Goal: Use online tool/utility: Utilize a website feature to perform a specific function

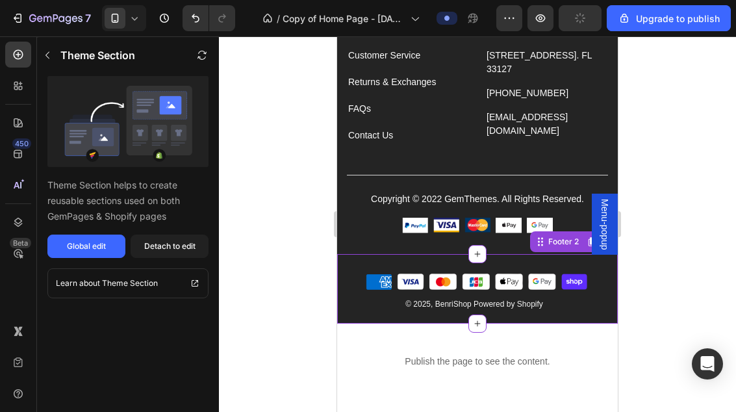
click at [510, 299] on span "© 2025, BenriShop Powered by Shopify" at bounding box center [474, 303] width 138 height 9
click at [518, 306] on span "© 2025, BenriShop Powered by Shopify" at bounding box center [474, 303] width 138 height 9
click at [164, 247] on div "Detach to edit" at bounding box center [169, 246] width 51 height 12
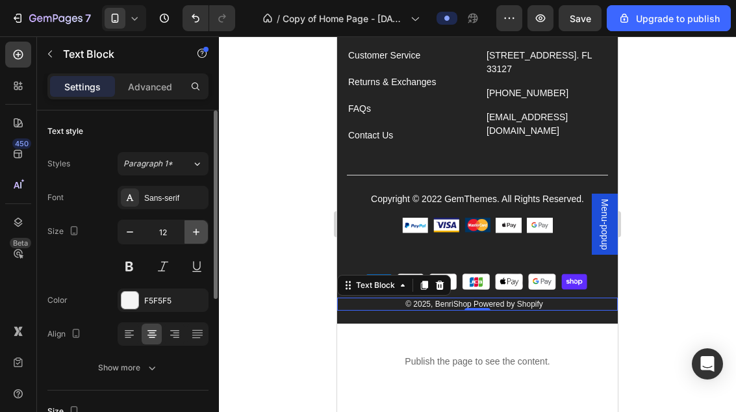
click at [184, 230] on button "button" at bounding box center [195, 231] width 23 height 23
click at [195, 240] on button "button" at bounding box center [195, 231] width 23 height 23
type input "14"
click at [510, 305] on span "© 2025, BenriShop Powered by Shopify" at bounding box center [474, 304] width 138 height 9
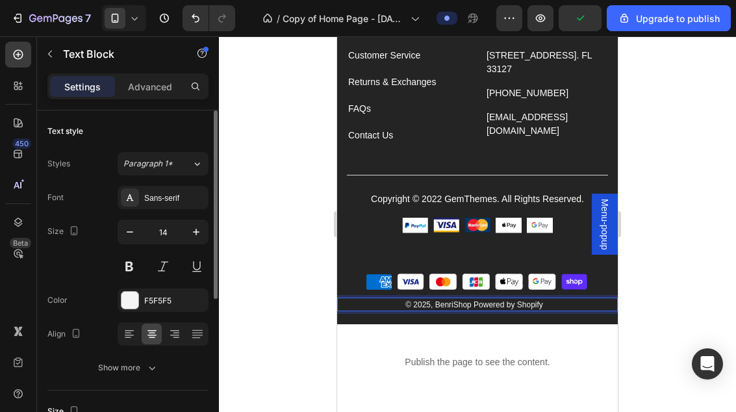
click at [498, 303] on span "© 2025, BenriShop Powered by Shopify" at bounding box center [474, 304] width 138 height 9
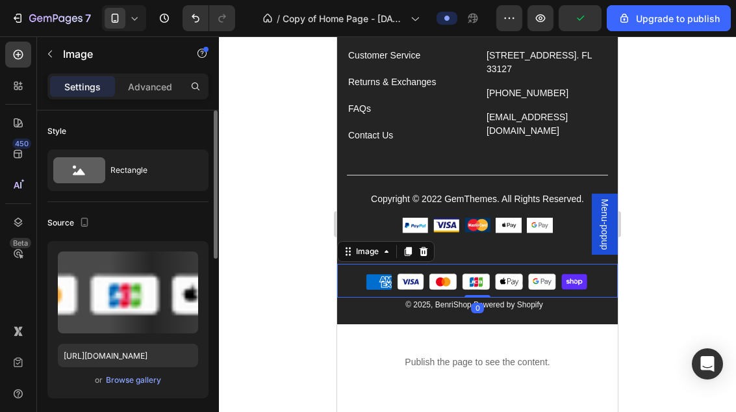
click at [503, 294] on img at bounding box center [477, 281] width 281 height 34
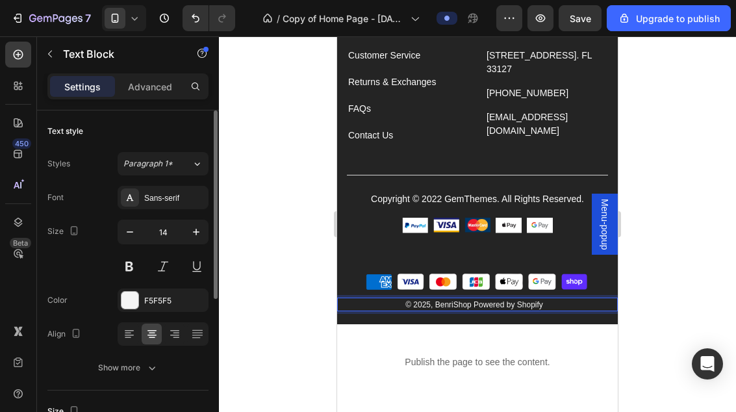
click at [524, 300] on span "© 2025, BenriShop Powered by Shopify" at bounding box center [474, 304] width 138 height 9
click at [523, 300] on span "© 2025, BenriShop Powered by Shopify" at bounding box center [474, 304] width 138 height 9
click at [524, 297] on div "© 2025, BenriShop Powered by Shopify" at bounding box center [474, 304] width 274 height 14
click at [523, 297] on div "© 2025, BenriShop Powered by Shopify" at bounding box center [474, 304] width 274 height 14
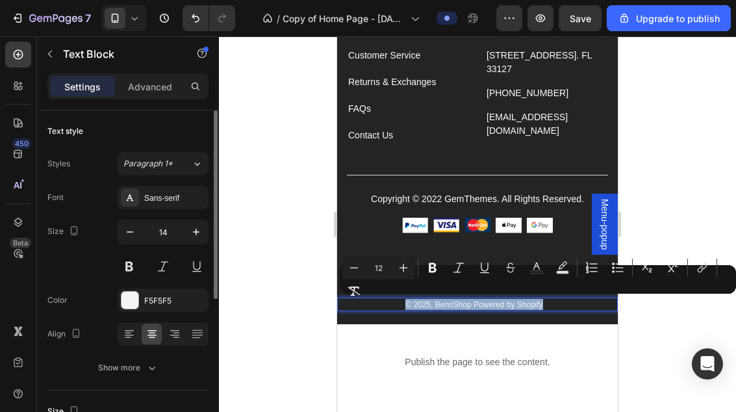
copy span "© 2025, BenriShop Powered by Shopify"
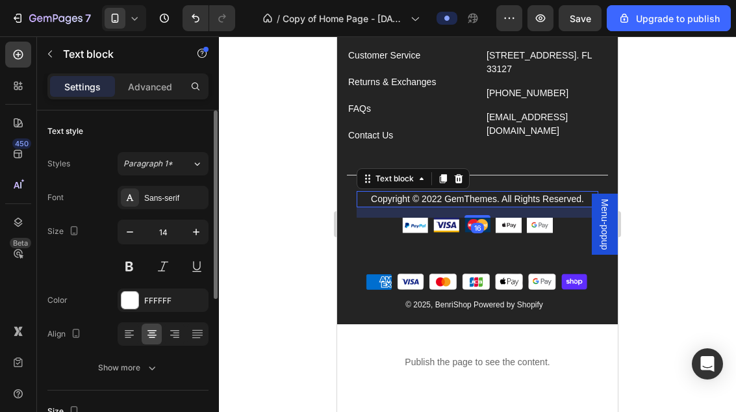
click at [517, 193] on p "Copyright © 2022 GemThemes. All Rights Reserved." at bounding box center [477, 199] width 239 height 14
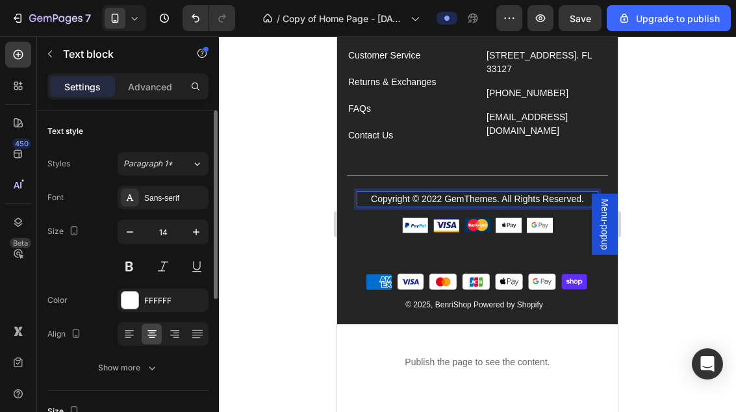
click at [523, 192] on p "Copyright © 2022 GemThemes. All Rights Reserved." at bounding box center [477, 199] width 239 height 14
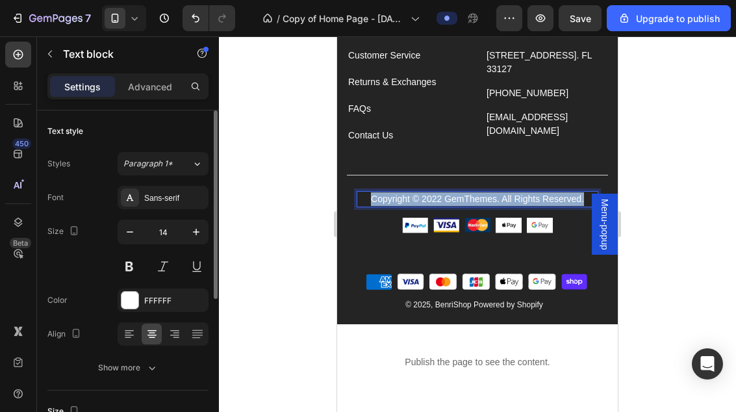
click at [522, 192] on p "Copyright © 2022 GemThemes. All Rights Reserved." at bounding box center [477, 199] width 239 height 14
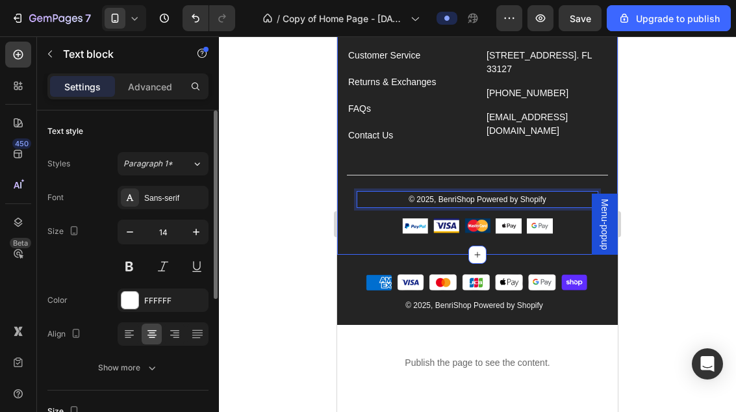
drag, startPoint x: 563, startPoint y: 203, endPoint x: 552, endPoint y: 251, distance: 49.3
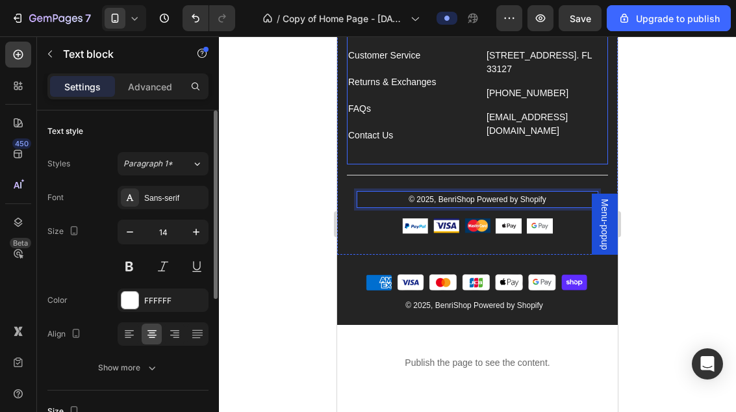
click at [588, 147] on div "Visit Text block [STREET_ADDRESS]. FL 33127 Text block [PHONE_NUMBER] Text bloc…" at bounding box center [546, 90] width 123 height 149
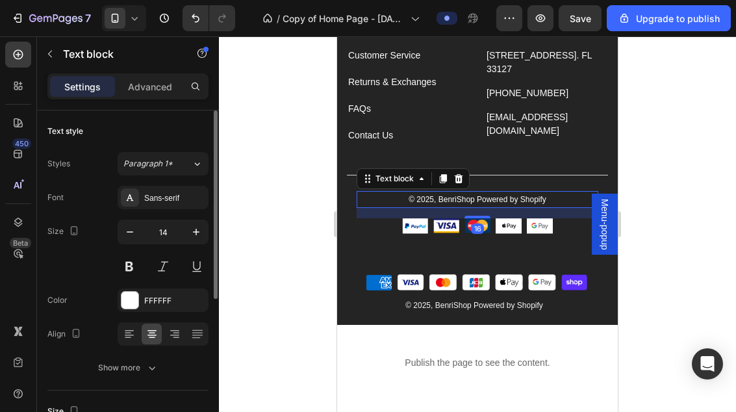
click at [554, 202] on p "© 2025, BenriShop Powered by Shopify" at bounding box center [477, 199] width 239 height 14
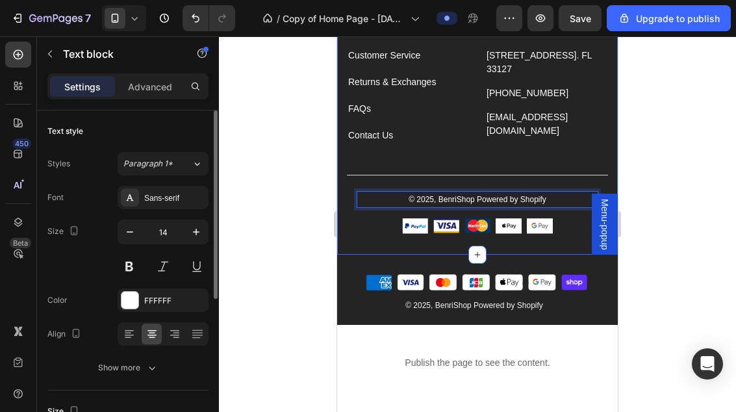
drag, startPoint x: 554, startPoint y: 200, endPoint x: 457, endPoint y: 251, distance: 109.8
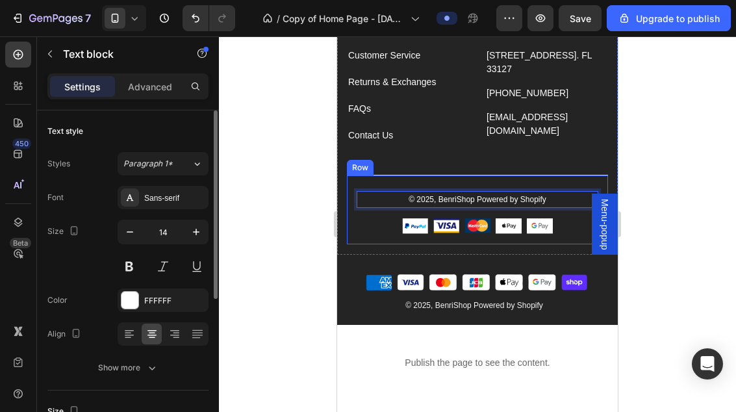
click at [406, 175] on div "© 2025, BenriShop Powered by Shopify Text block 16 Image Image Image Image Imag…" at bounding box center [477, 210] width 261 height 70
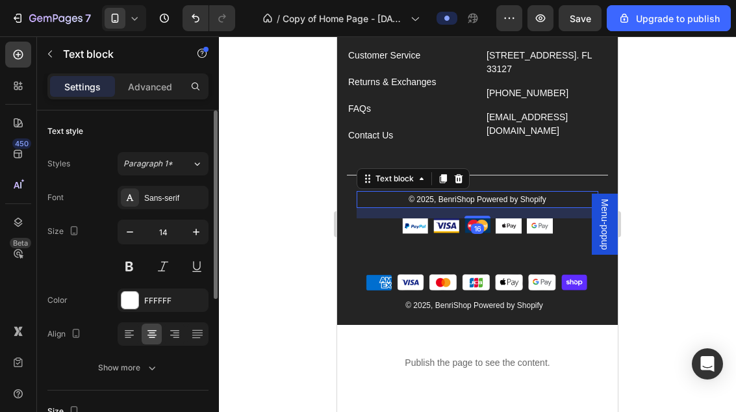
click at [387, 195] on p "© 2025, BenriShop Powered by Shopify" at bounding box center [477, 199] width 239 height 14
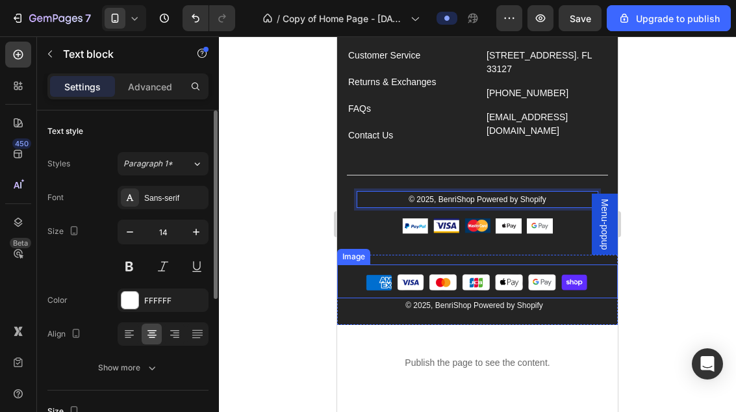
drag, startPoint x: 381, startPoint y: 195, endPoint x: 468, endPoint y: 166, distance: 92.6
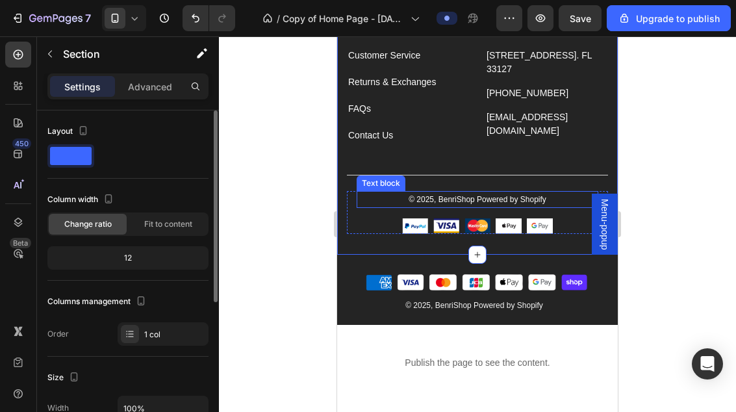
click at [477, 196] on span "© 2025, BenriShop Powered by Shopify" at bounding box center [477, 199] width 138 height 9
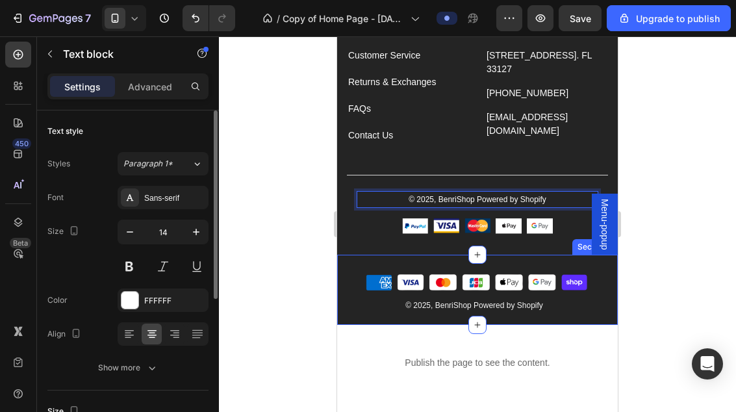
drag, startPoint x: 477, startPoint y: 195, endPoint x: 527, endPoint y: 243, distance: 69.4
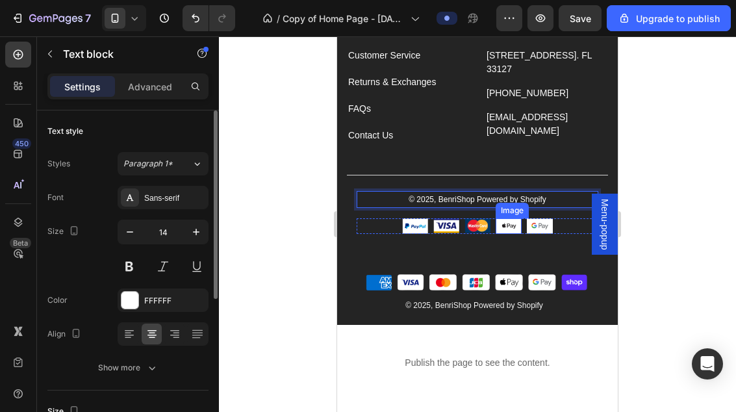
click at [520, 227] on img at bounding box center [509, 226] width 26 height 16
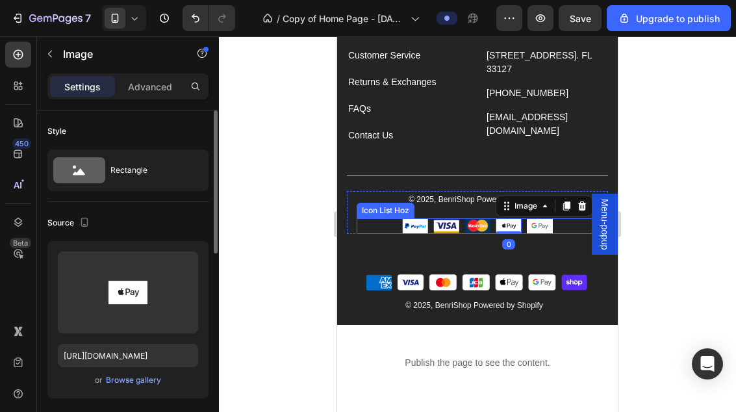
click at [557, 223] on div "Image Image Image Image 0 Image" at bounding box center [478, 226] width 242 height 16
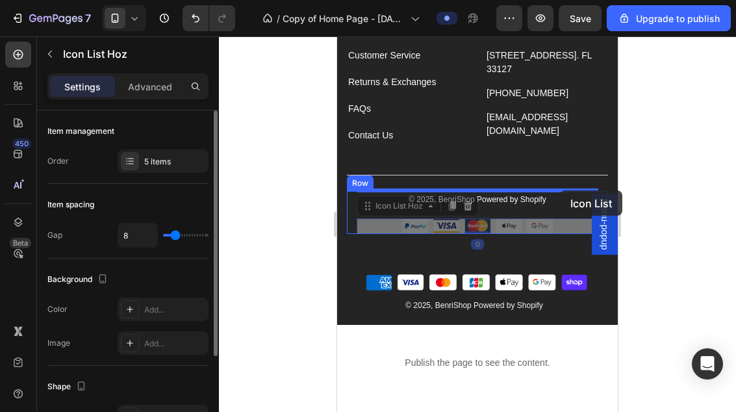
drag, startPoint x: 560, startPoint y: 224, endPoint x: 560, endPoint y: 190, distance: 33.8
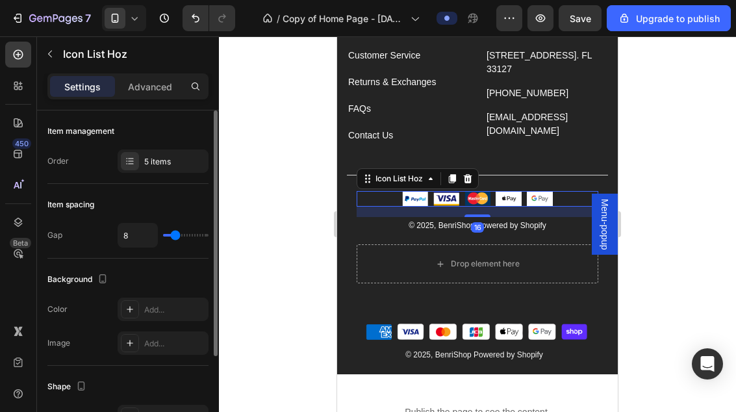
click at [653, 201] on div at bounding box center [477, 223] width 517 height 375
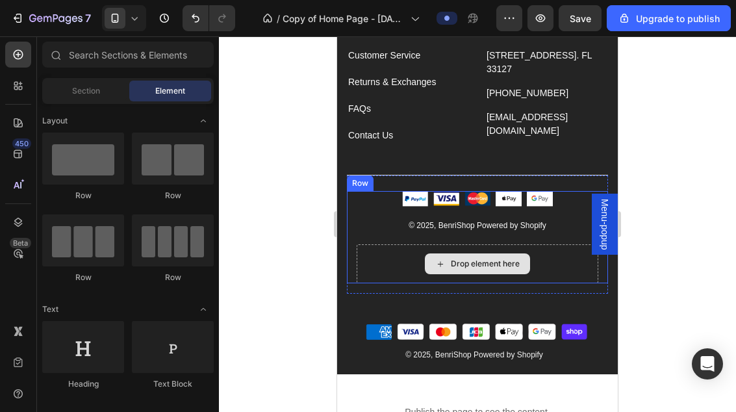
click at [557, 279] on div "Drop element here" at bounding box center [478, 263] width 242 height 39
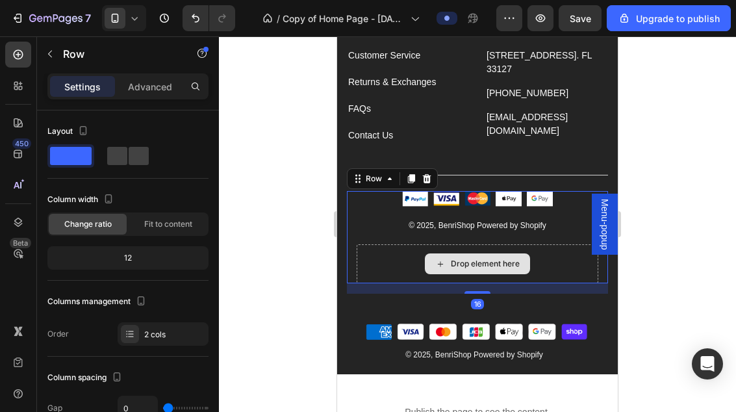
click at [553, 270] on div "Drop element here" at bounding box center [478, 263] width 242 height 39
click at [426, 176] on icon at bounding box center [427, 177] width 8 height 9
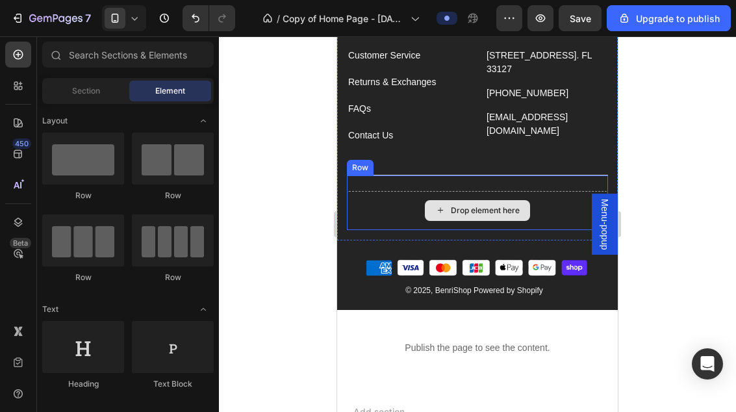
click at [393, 217] on div "Drop element here" at bounding box center [477, 210] width 261 height 39
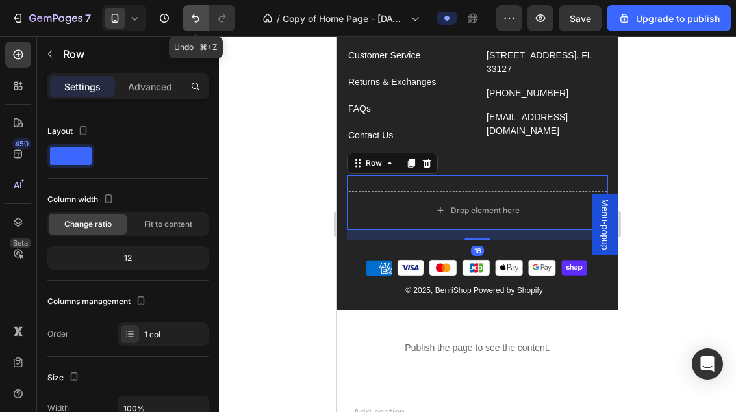
click at [205, 26] on button "Undo/Redo" at bounding box center [195, 18] width 26 height 26
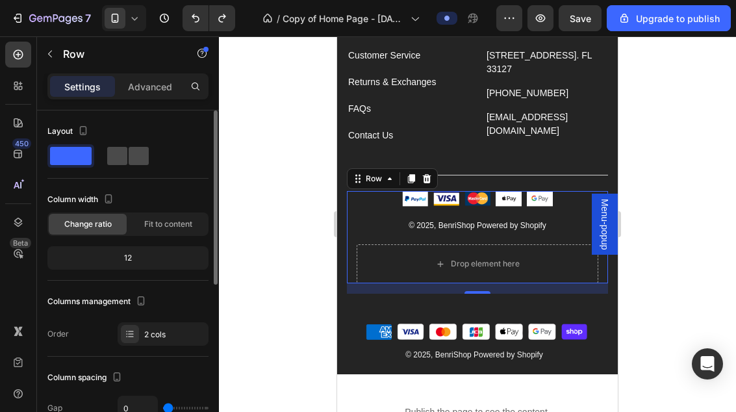
click at [129, 164] on span at bounding box center [139, 156] width 20 height 18
type input "30"
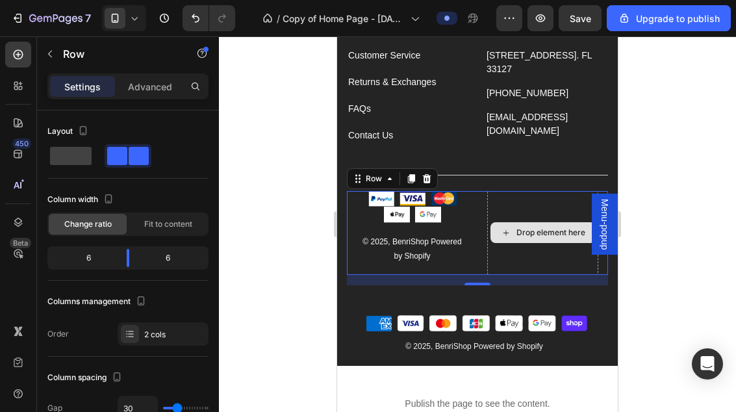
click at [569, 245] on div "Drop element here" at bounding box center [542, 233] width 111 height 84
click at [557, 201] on div "Drop element here" at bounding box center [542, 233] width 111 height 84
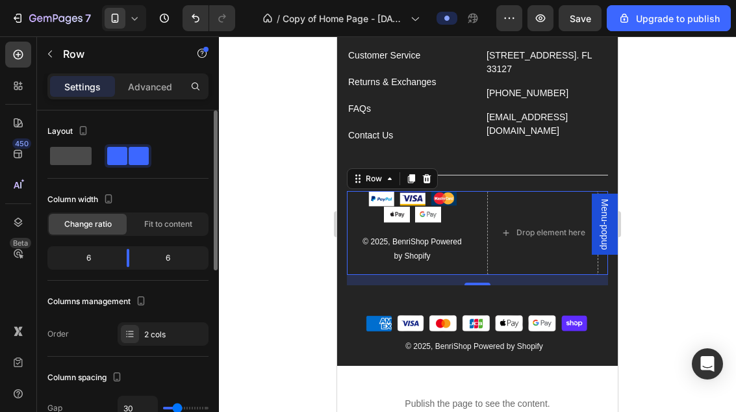
click at [80, 150] on span at bounding box center [71, 156] width 42 height 18
type input "0"
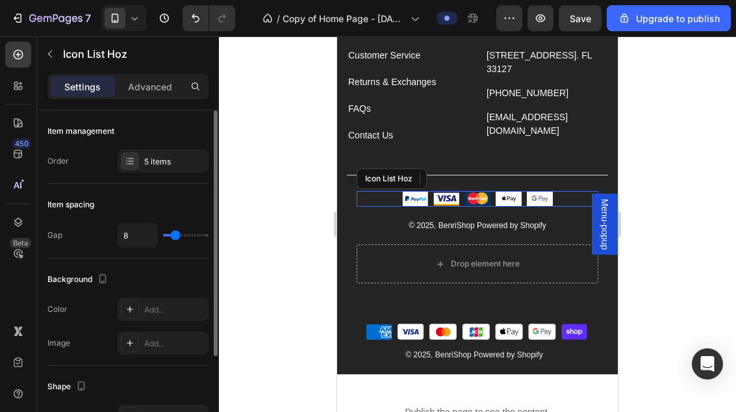
click at [579, 203] on div "Image Image Image Image Image" at bounding box center [478, 199] width 242 height 16
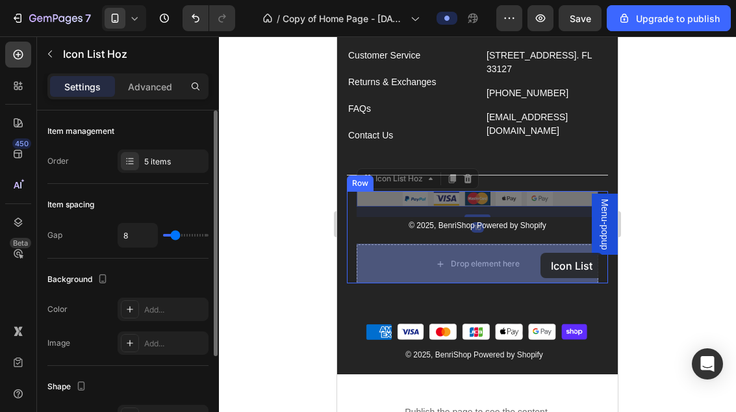
drag, startPoint x: 578, startPoint y: 203, endPoint x: 540, endPoint y: 253, distance: 62.1
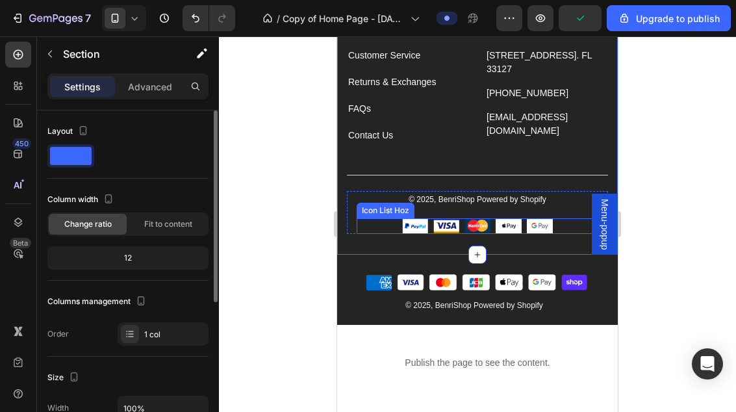
click at [567, 228] on div "Image Image Image Image Image" at bounding box center [478, 226] width 242 height 16
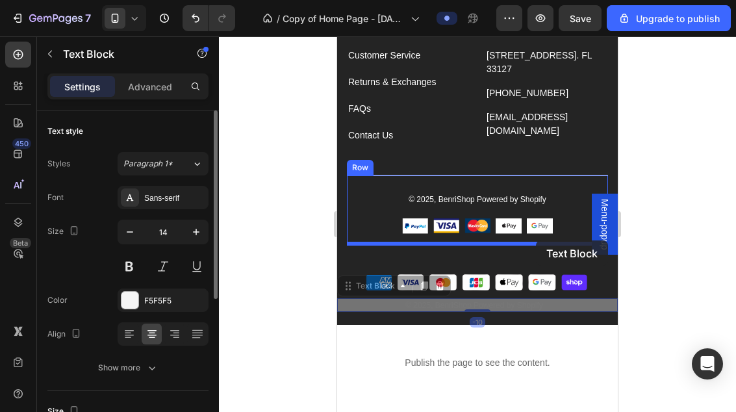
drag, startPoint x: 561, startPoint y: 303, endPoint x: 536, endPoint y: 240, distance: 67.9
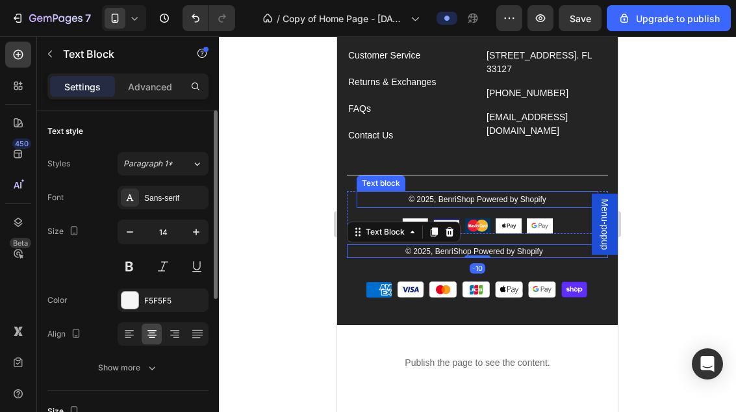
click at [553, 199] on p "© 2025, BenriShop Powered by Shopify" at bounding box center [477, 199] width 239 height 14
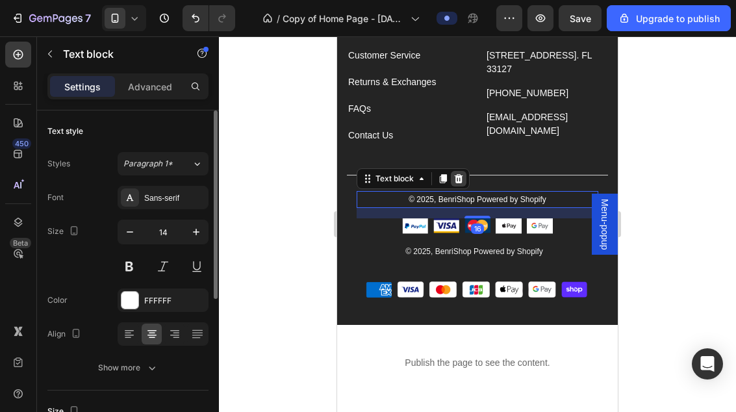
click at [458, 179] on icon at bounding box center [458, 178] width 10 height 10
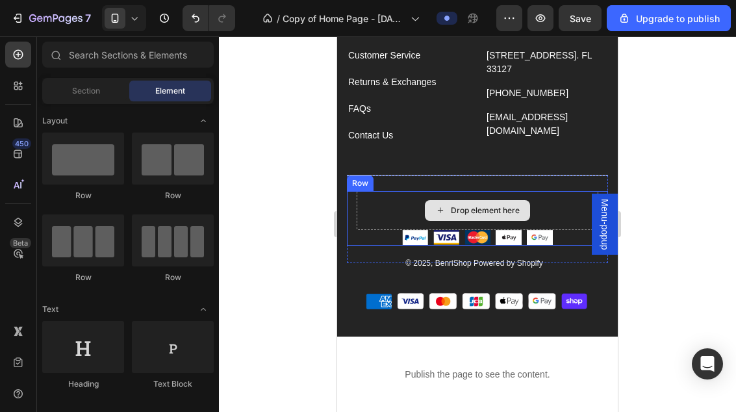
click at [483, 196] on div "Drop element here" at bounding box center [478, 210] width 242 height 39
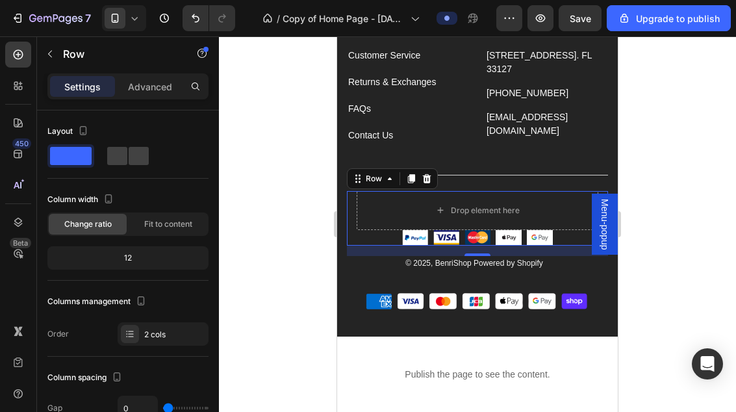
click at [638, 222] on div at bounding box center [477, 223] width 517 height 375
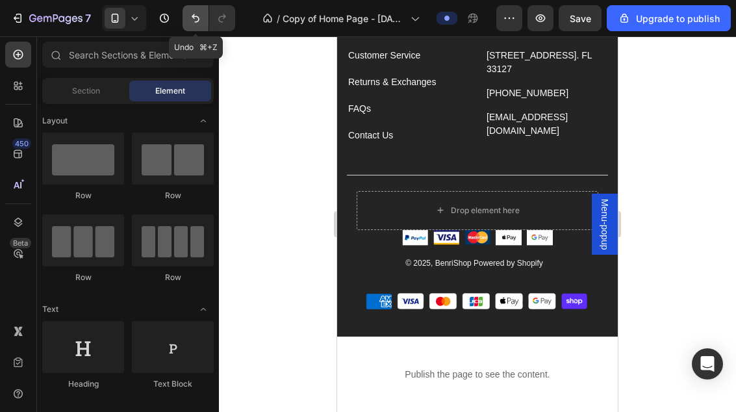
click at [207, 21] on button "Undo/Redo" at bounding box center [195, 18] width 26 height 26
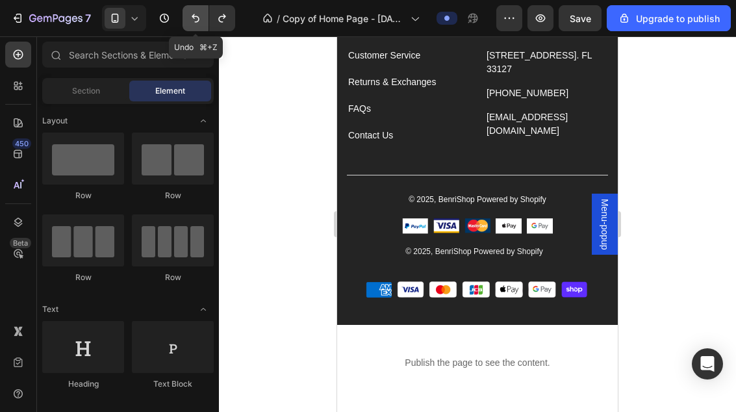
click at [203, 21] on button "Undo/Redo" at bounding box center [195, 18] width 26 height 26
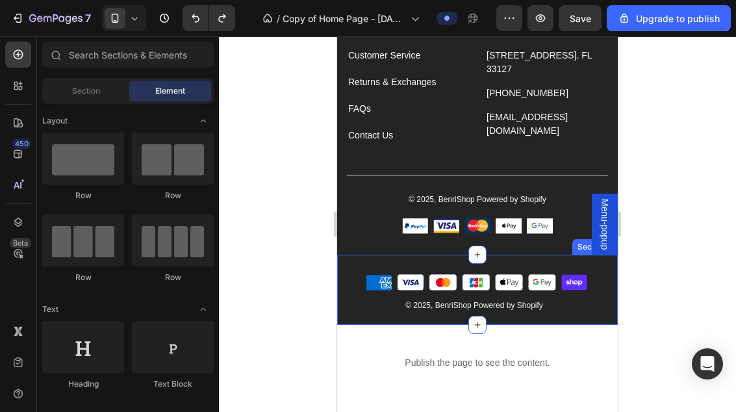
click at [564, 323] on div "Image © 2025, BenriShop Powered by Shopify Text Block Section 8" at bounding box center [477, 290] width 281 height 70
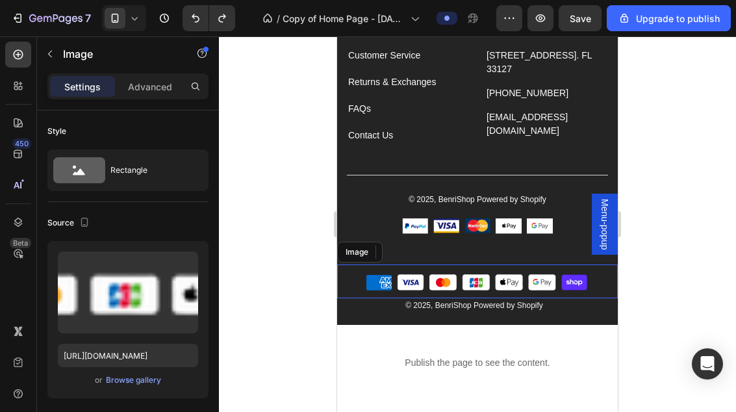
click at [573, 281] on img at bounding box center [477, 281] width 281 height 34
click at [594, 285] on img at bounding box center [477, 281] width 281 height 34
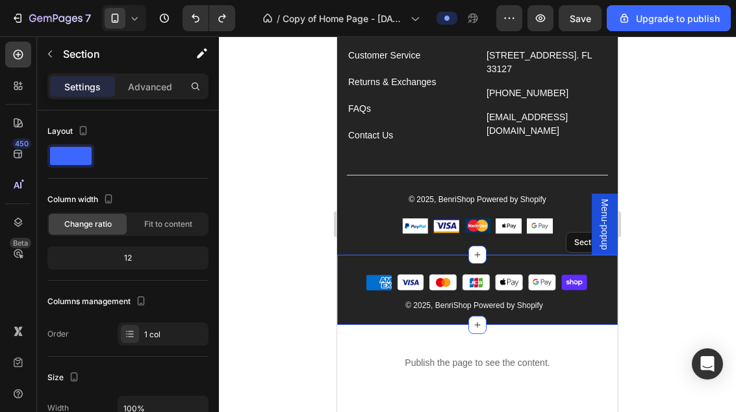
click at [573, 255] on div "Image 0 © 2025, BenriShop Powered by Shopify Text Block Section 8" at bounding box center [477, 290] width 281 height 70
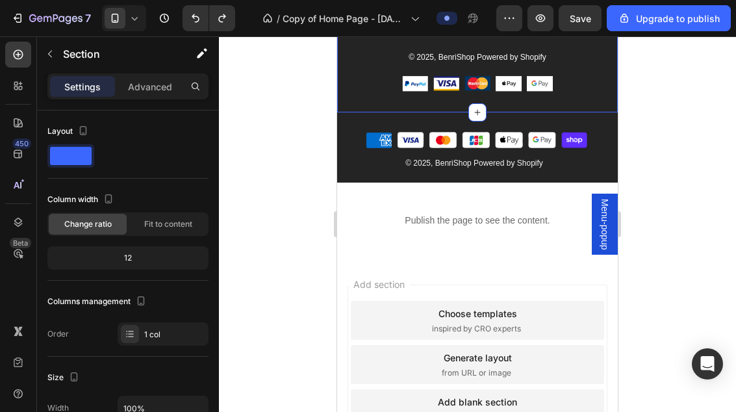
scroll to position [2816, 0]
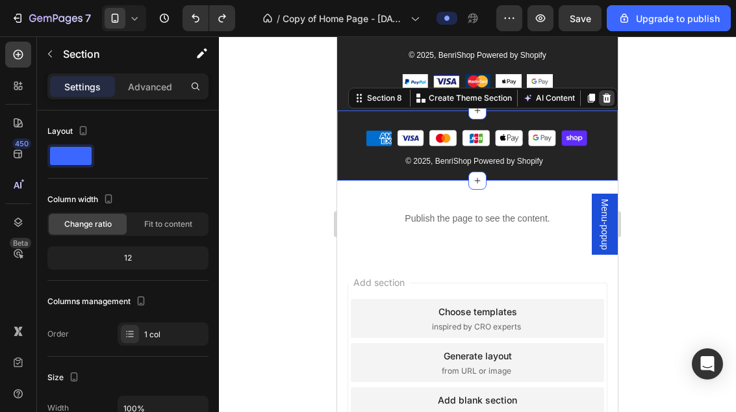
click at [607, 102] on icon at bounding box center [606, 98] width 10 height 10
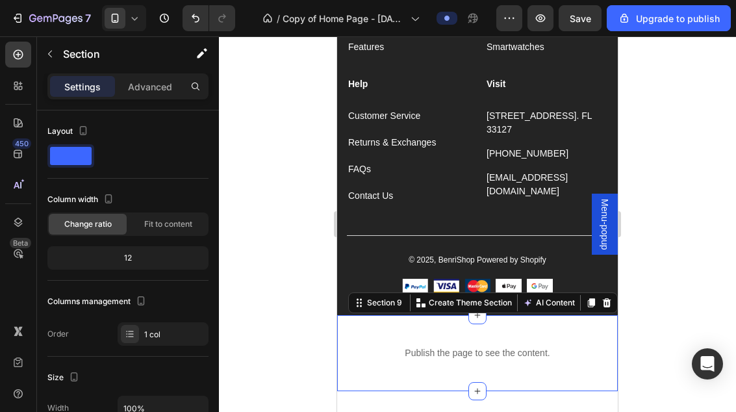
scroll to position [2611, 0]
click at [688, 129] on div at bounding box center [477, 223] width 517 height 375
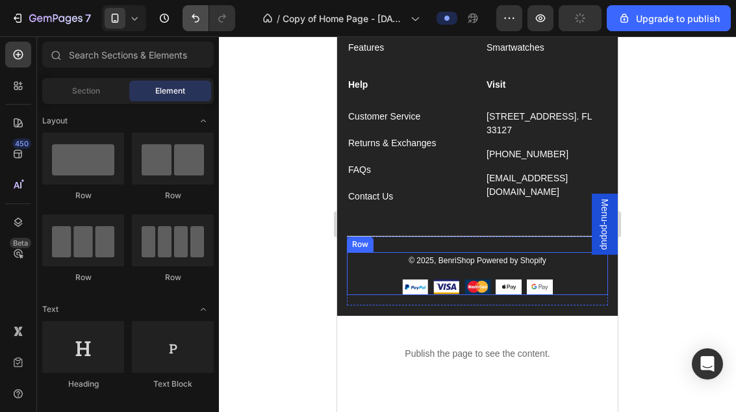
click at [198, 20] on icon "Undo/Redo" at bounding box center [195, 18] width 13 height 13
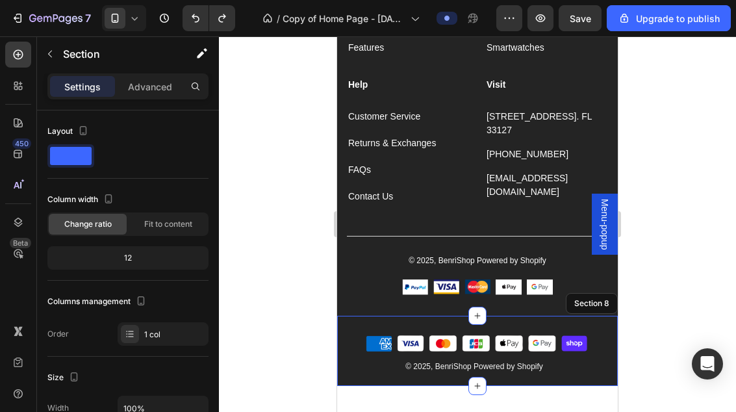
click at [587, 321] on div "Image © 2025, BenriShop Powered by Shopify Text Block Section 8" at bounding box center [477, 351] width 281 height 70
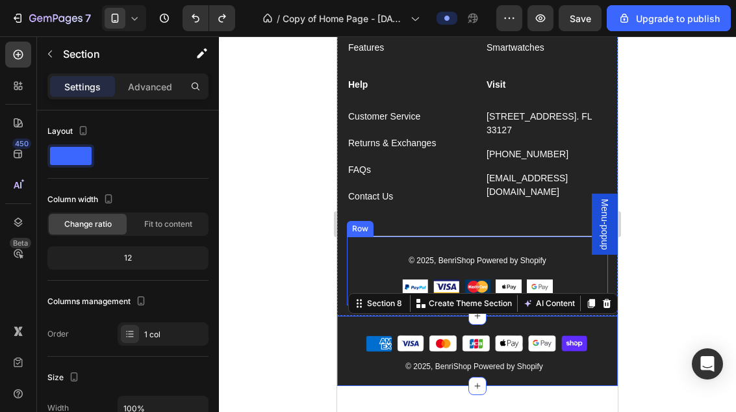
click at [571, 246] on div "© 2025, BenriShop Powered by Shopify Text block Image Image Image Image Image I…" at bounding box center [477, 271] width 261 height 70
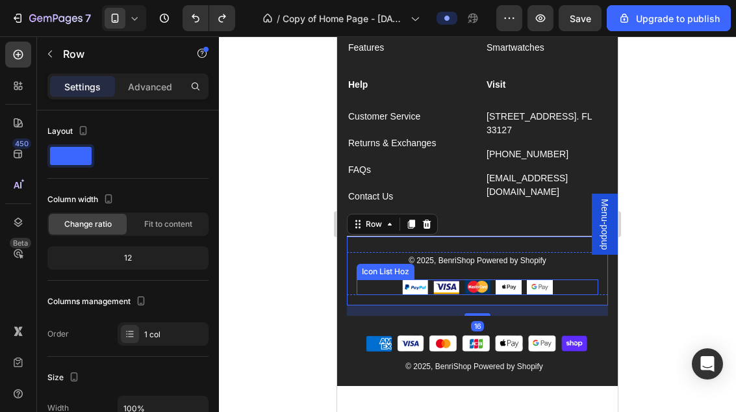
click at [571, 282] on div "Image Image Image Image Image" at bounding box center [478, 287] width 242 height 16
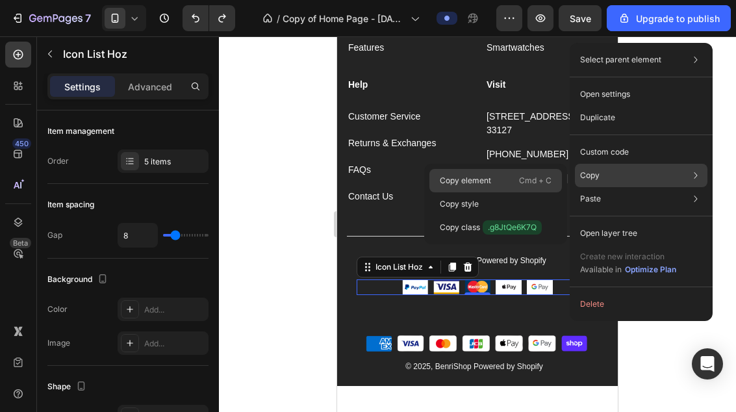
click at [526, 181] on p "Cmd + C" at bounding box center [535, 180] width 32 height 13
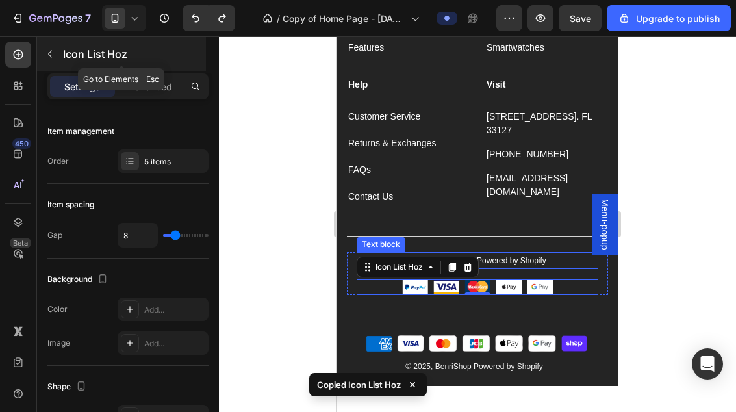
click at [47, 53] on icon "button" at bounding box center [50, 54] width 10 height 10
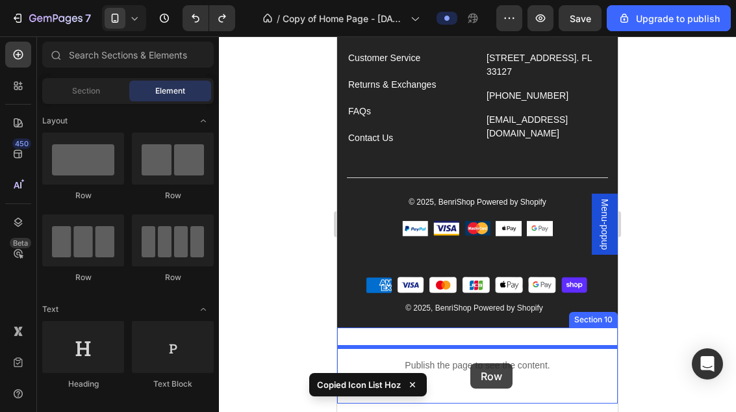
scroll to position [2674, 0]
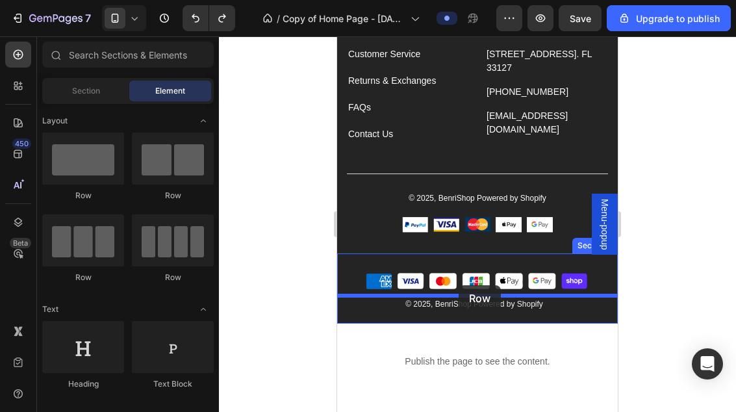
drag, startPoint x: 425, startPoint y: 218, endPoint x: 458, endPoint y: 285, distance: 74.9
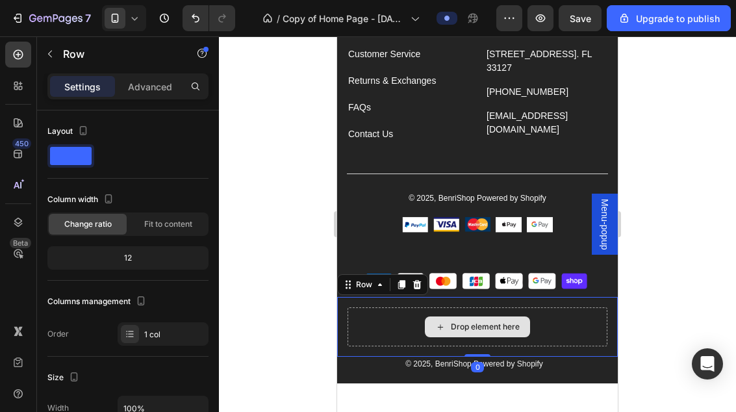
click at [547, 322] on div "Drop element here" at bounding box center [477, 326] width 260 height 39
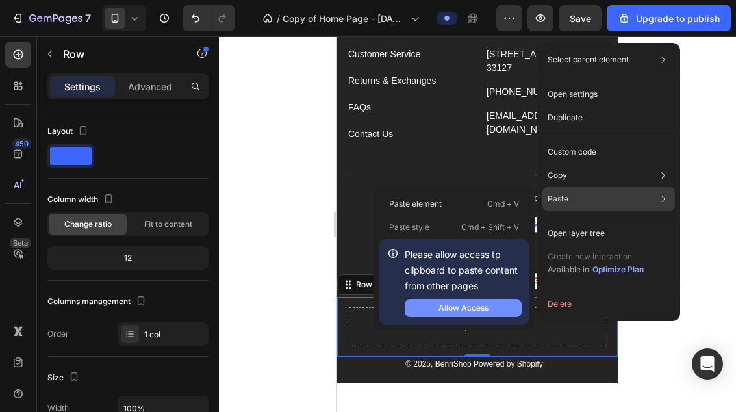
click at [486, 308] on div "Allow Access" at bounding box center [463, 308] width 50 height 12
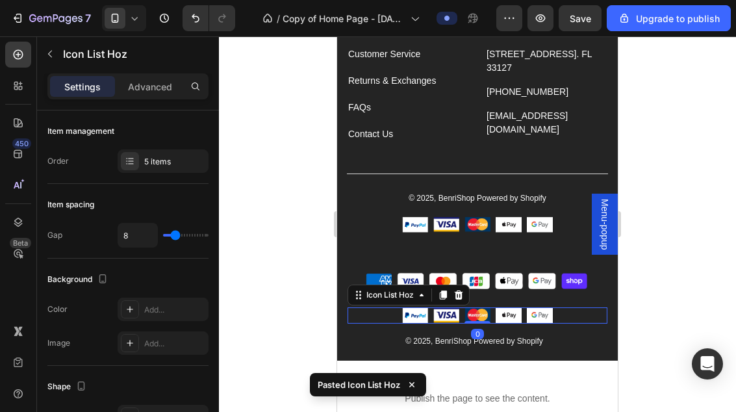
click at [650, 287] on div at bounding box center [477, 223] width 517 height 375
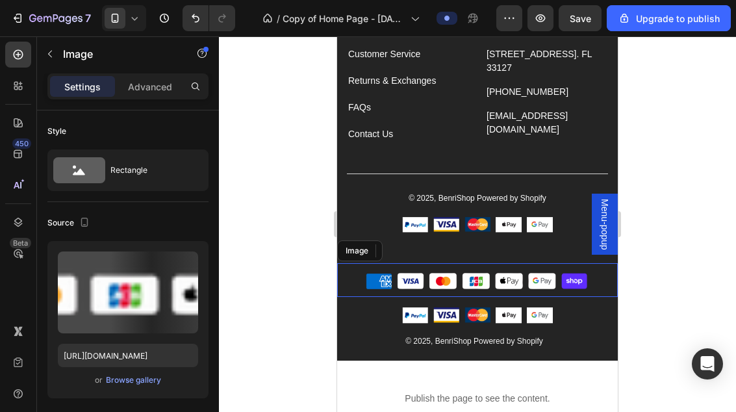
drag, startPoint x: 602, startPoint y: 282, endPoint x: 585, endPoint y: 281, distance: 16.9
click at [601, 282] on img at bounding box center [477, 280] width 281 height 34
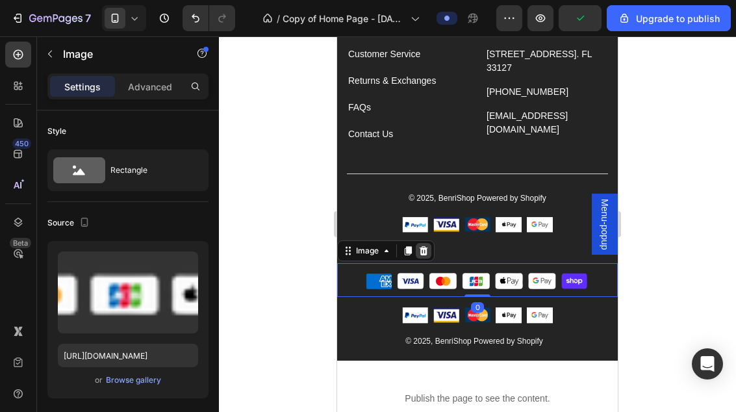
click at [427, 249] on icon at bounding box center [424, 250] width 8 height 9
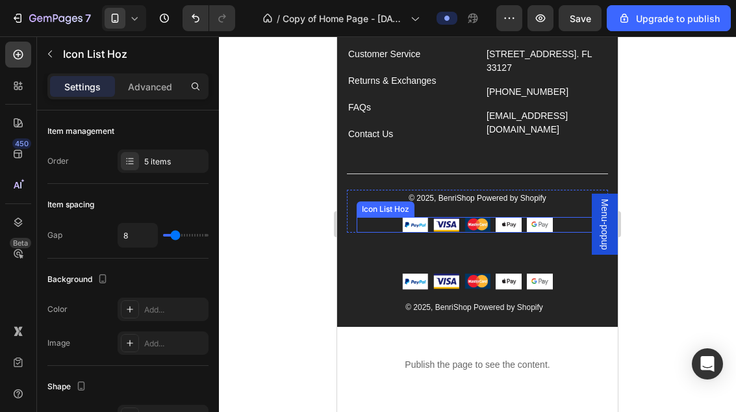
click at [573, 225] on div "Image Image Image Image Image" at bounding box center [478, 225] width 242 height 16
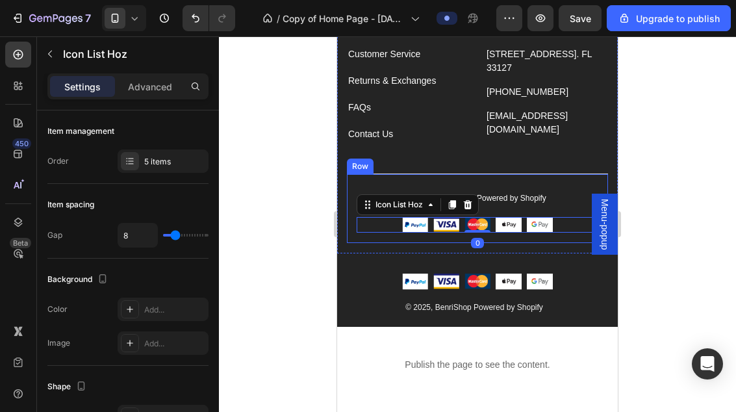
click at [585, 182] on div "© 2025, BenriShop Powered by Shopify Text block Image Image Image Image Image I…" at bounding box center [477, 208] width 261 height 70
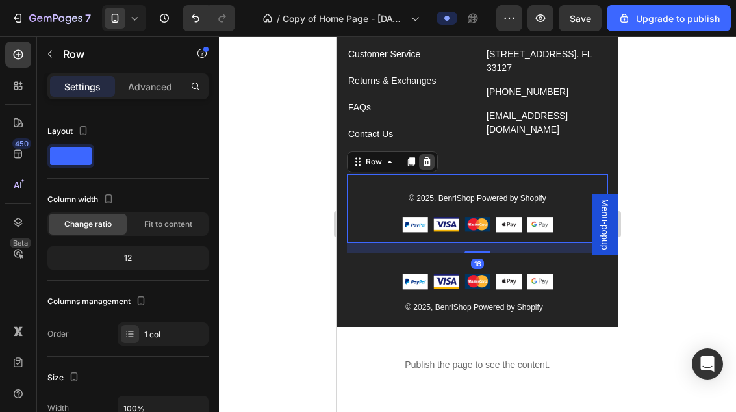
click at [425, 163] on icon at bounding box center [427, 161] width 8 height 9
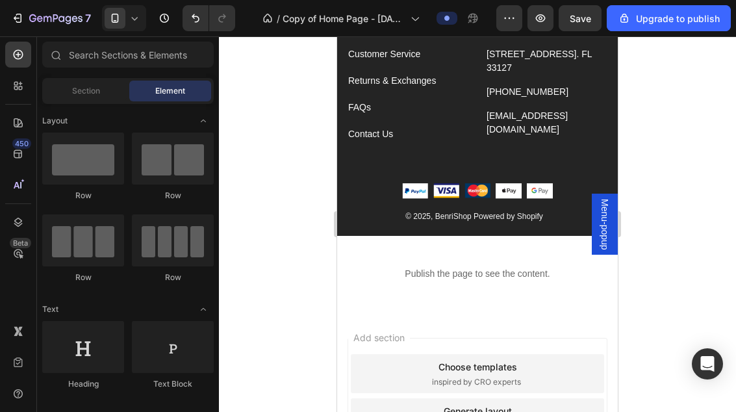
click at [670, 154] on div at bounding box center [477, 223] width 517 height 375
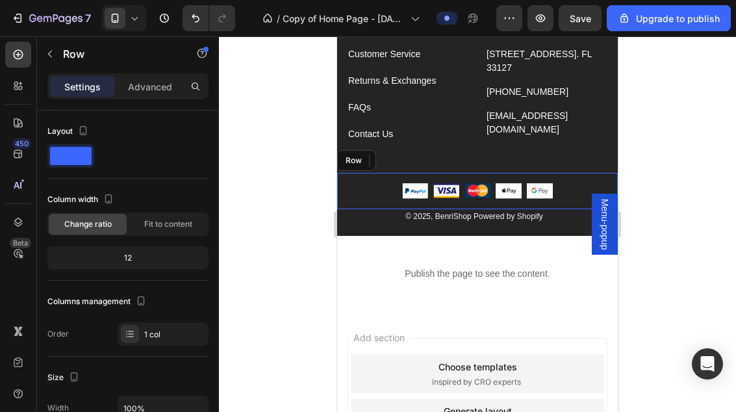
click at [576, 174] on div "Image Image Image Image Image Icon List Hoz Row" at bounding box center [477, 191] width 281 height 37
click at [140, 88] on p "Advanced" at bounding box center [150, 87] width 44 height 14
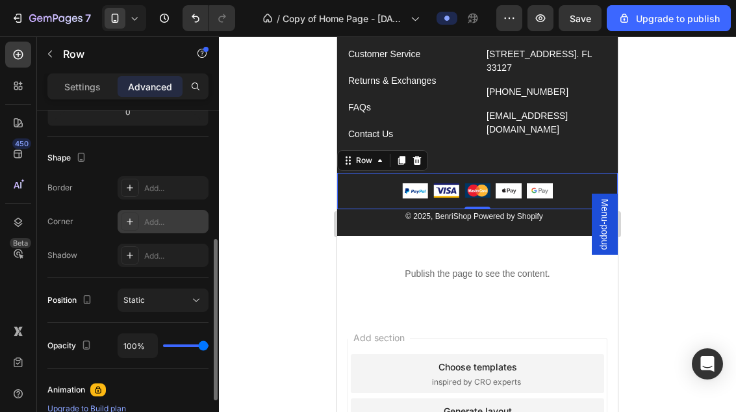
scroll to position [307, 0]
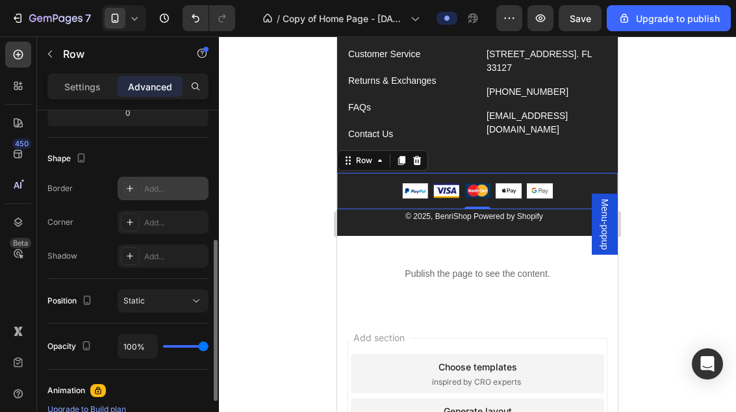
click at [170, 195] on div "Add..." at bounding box center [163, 188] width 91 height 23
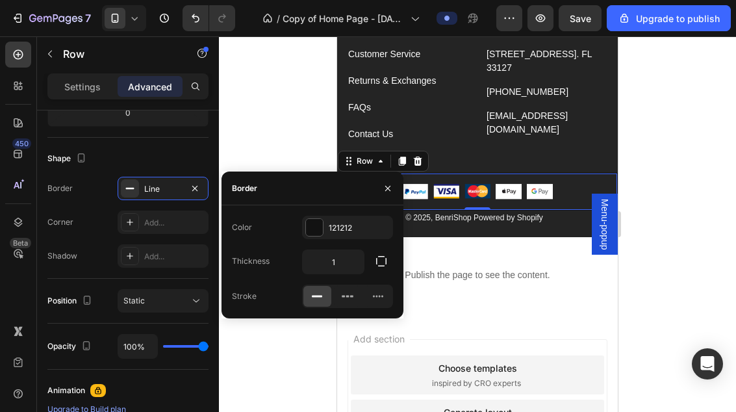
click at [304, 214] on div "Color 121212 Thickness 1 Stroke" at bounding box center [312, 261] width 182 height 113
click at [319, 230] on div at bounding box center [314, 227] width 17 height 17
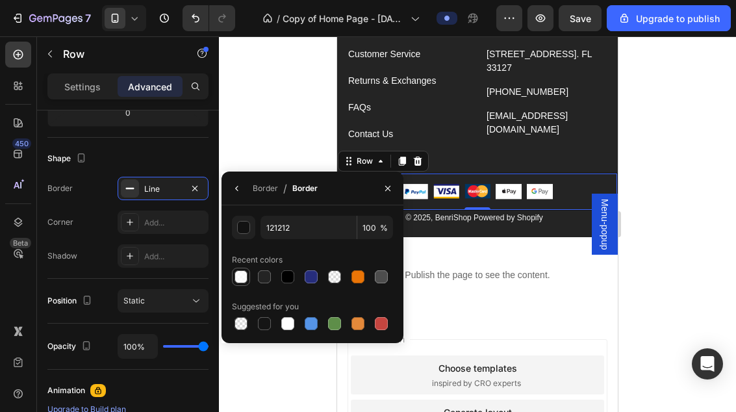
click at [243, 275] on div at bounding box center [240, 276] width 13 height 13
type input "FFFFFF"
type input "80"
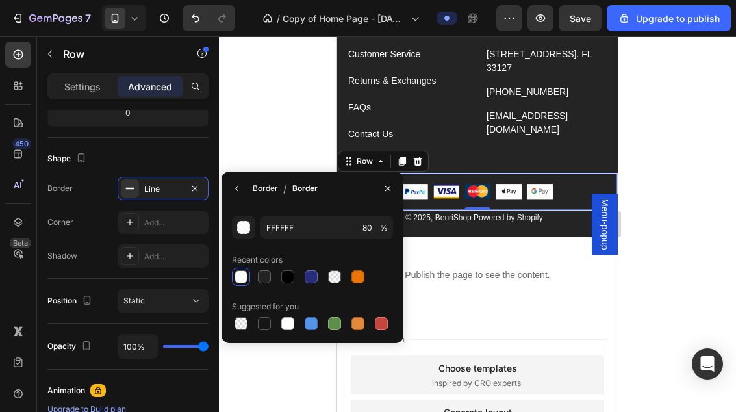
click at [258, 190] on div "Border" at bounding box center [265, 188] width 25 height 12
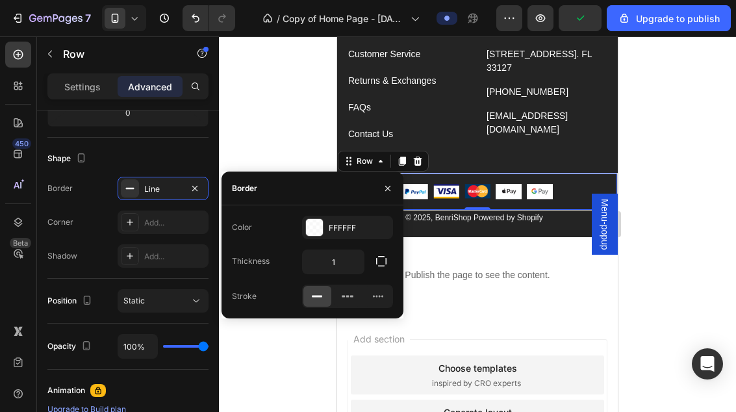
click at [673, 153] on div at bounding box center [477, 223] width 517 height 375
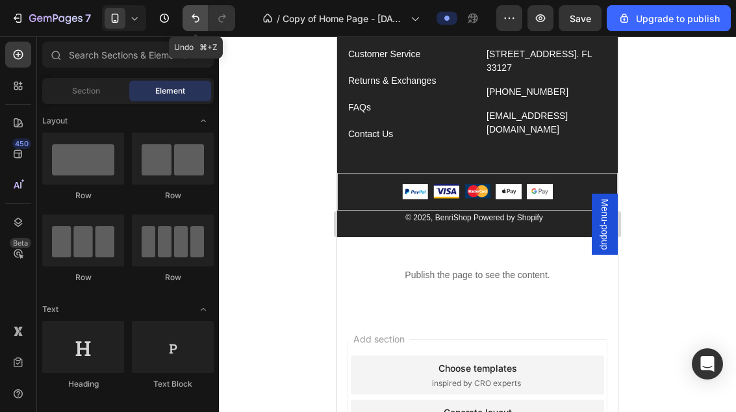
click at [197, 21] on icon "Undo/Redo" at bounding box center [196, 18] width 8 height 8
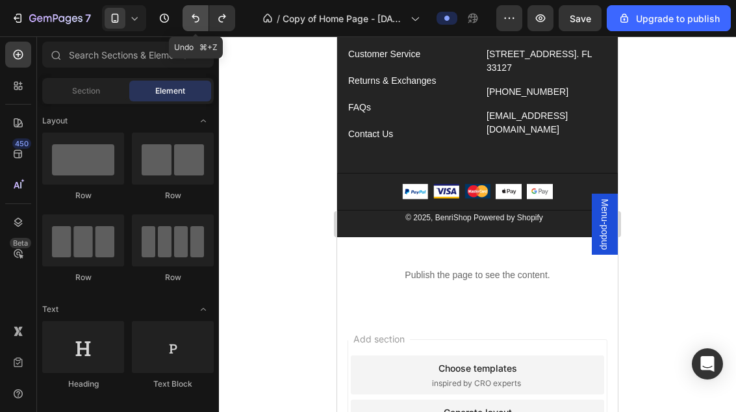
click at [196, 21] on icon "Undo/Redo" at bounding box center [195, 18] width 13 height 13
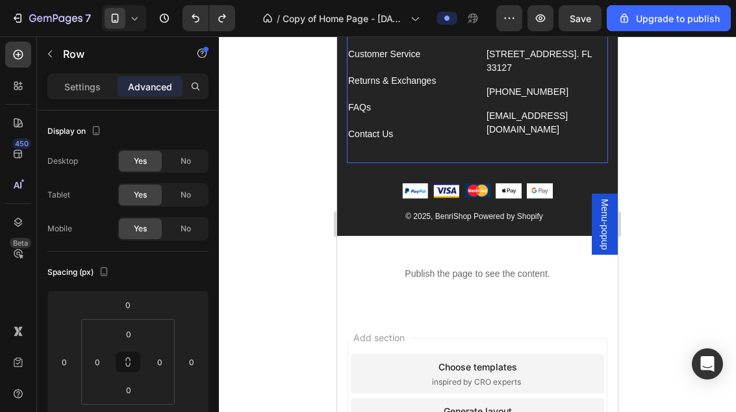
click at [480, 144] on div "Company Text block About Text block Events Text block Rentals Text block Featur…" at bounding box center [477, 14] width 261 height 297
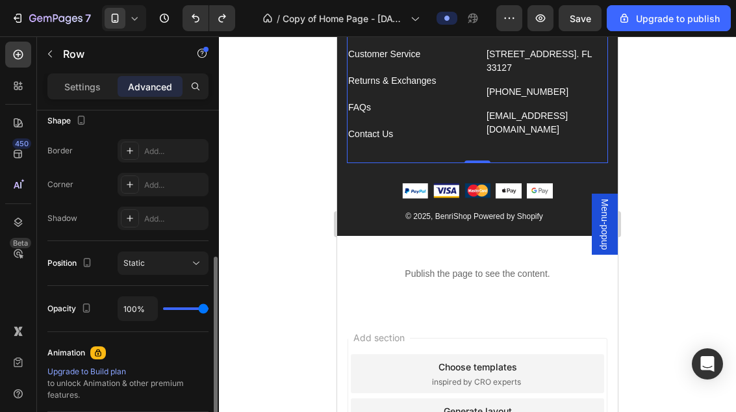
scroll to position [347, 0]
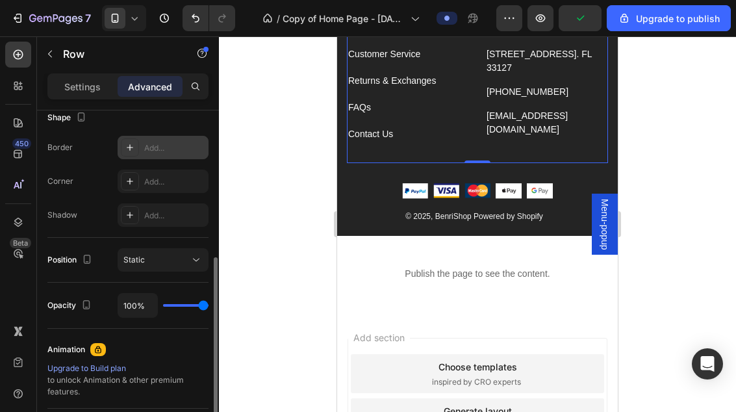
click at [174, 154] on div "Add..." at bounding box center [163, 147] width 91 height 23
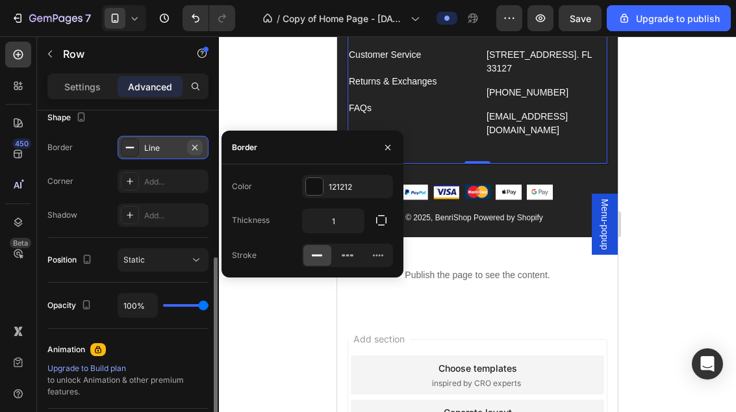
click at [193, 146] on icon "button" at bounding box center [195, 147] width 10 height 10
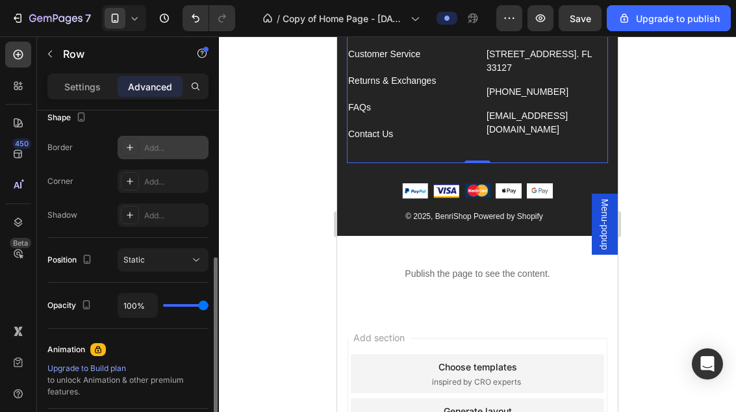
click at [671, 123] on div at bounding box center [477, 223] width 517 height 375
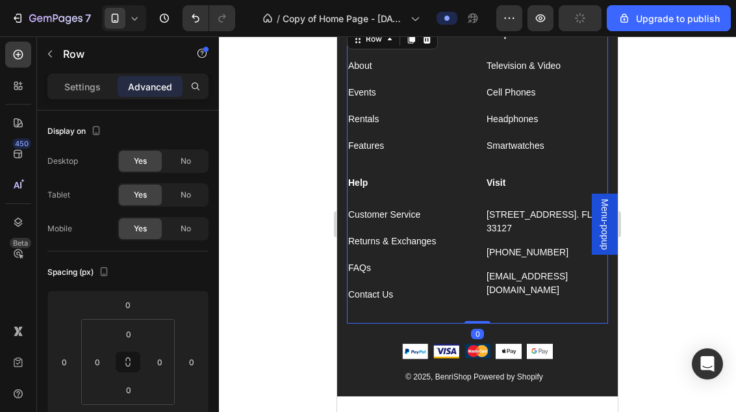
scroll to position [2525, 0]
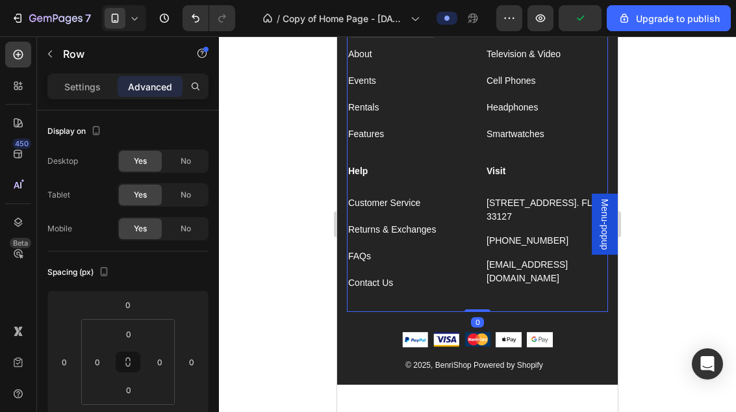
click at [652, 169] on div at bounding box center [477, 223] width 517 height 375
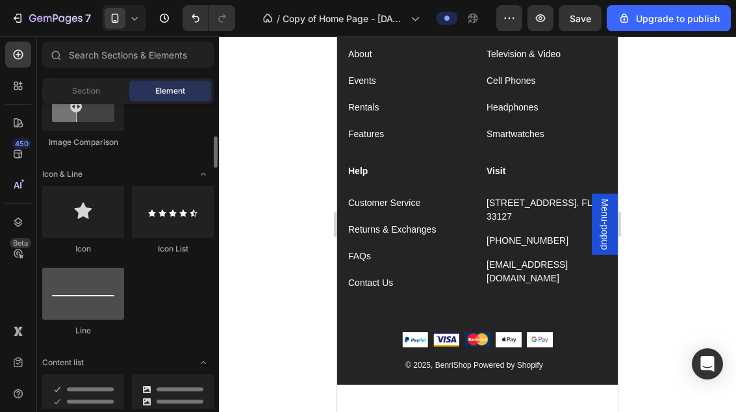
scroll to position [796, 0]
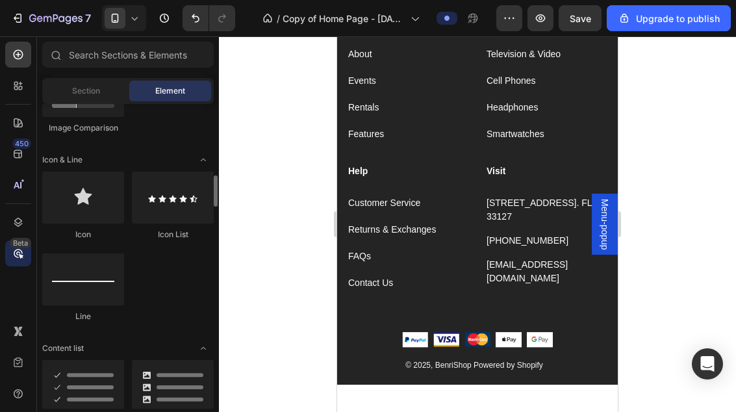
click at [50, 116] on div at bounding box center [83, 91] width 82 height 52
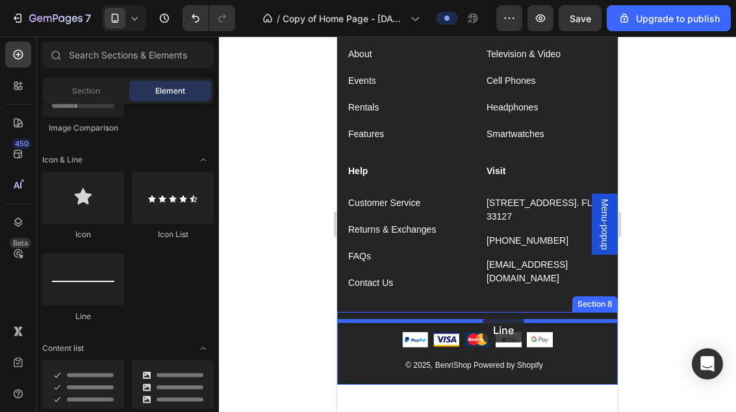
drag, startPoint x: 425, startPoint y: 326, endPoint x: 483, endPoint y: 317, distance: 58.5
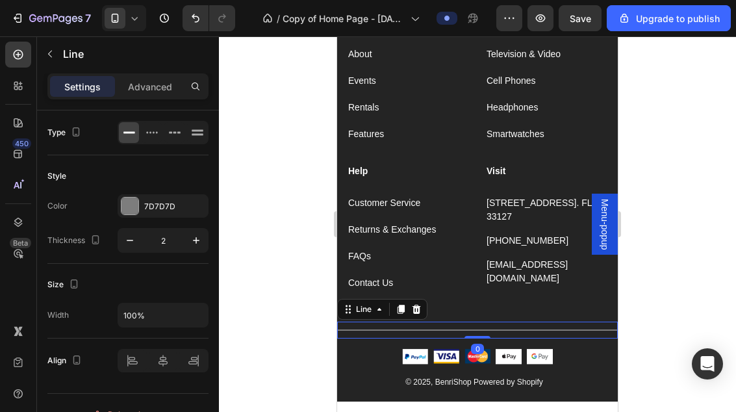
click at [651, 276] on div at bounding box center [477, 223] width 517 height 375
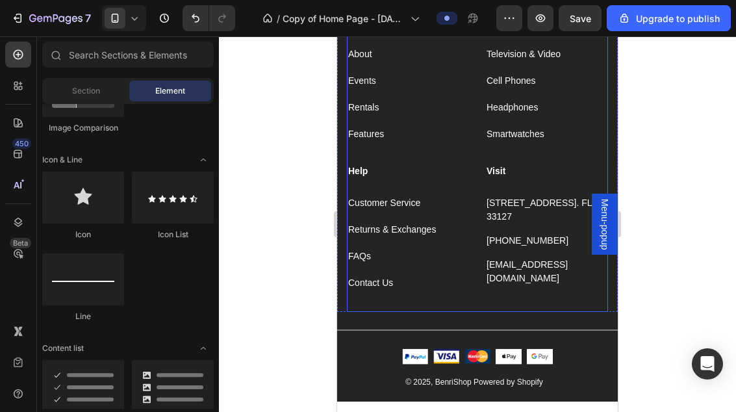
click at [632, 299] on div at bounding box center [477, 223] width 517 height 375
click at [651, 297] on div at bounding box center [477, 223] width 517 height 375
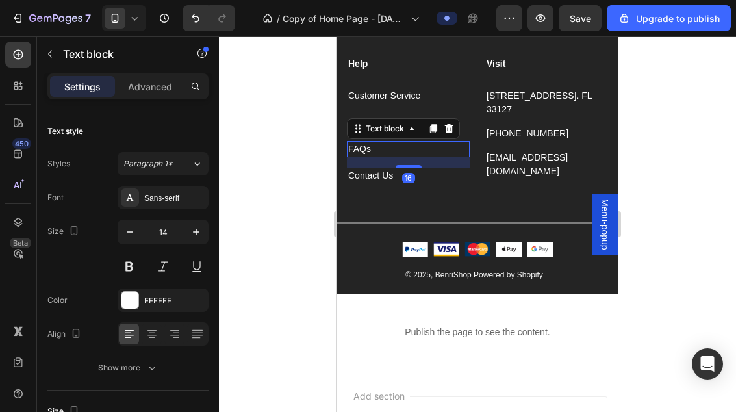
scroll to position [2635, 0]
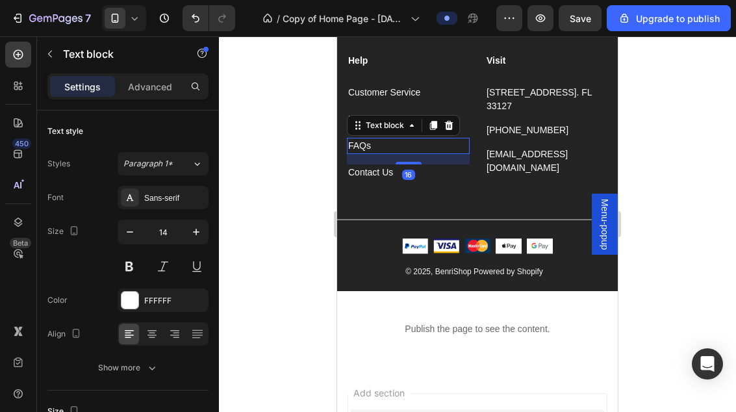
click at [683, 232] on div at bounding box center [477, 223] width 517 height 375
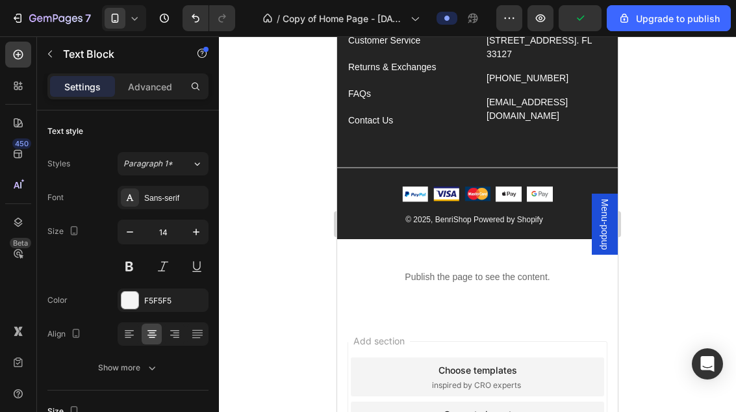
scroll to position [2639, 0]
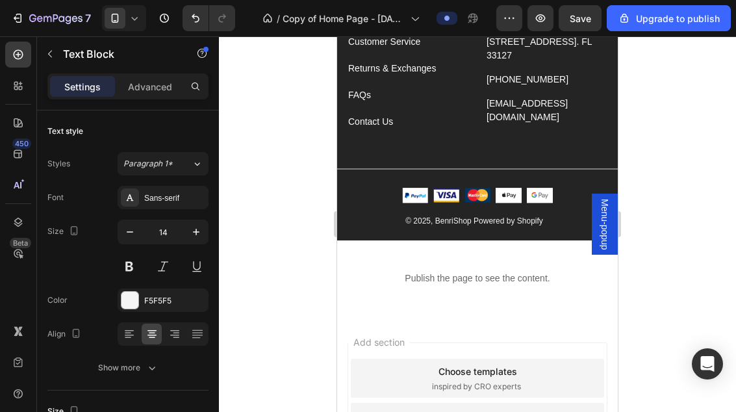
click at [669, 164] on div at bounding box center [477, 223] width 517 height 375
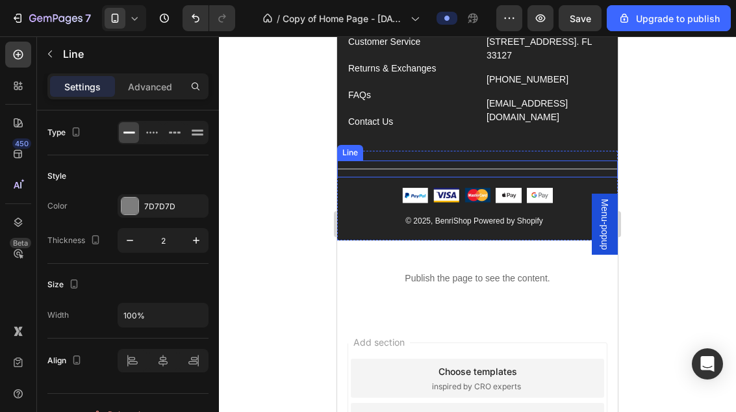
click at [551, 168] on div at bounding box center [477, 168] width 281 height 1
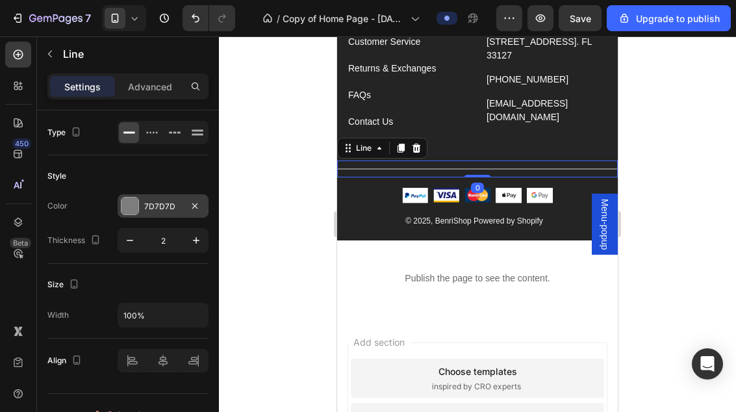
click at [137, 202] on div at bounding box center [129, 205] width 17 height 17
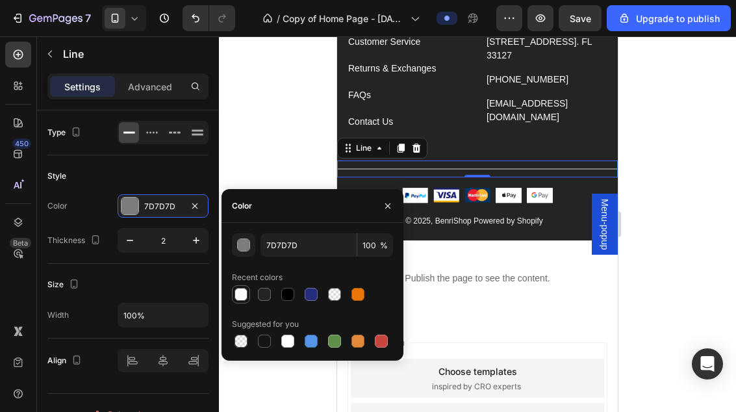
click at [239, 299] on div at bounding box center [240, 294] width 13 height 13
type input "FFFFFF"
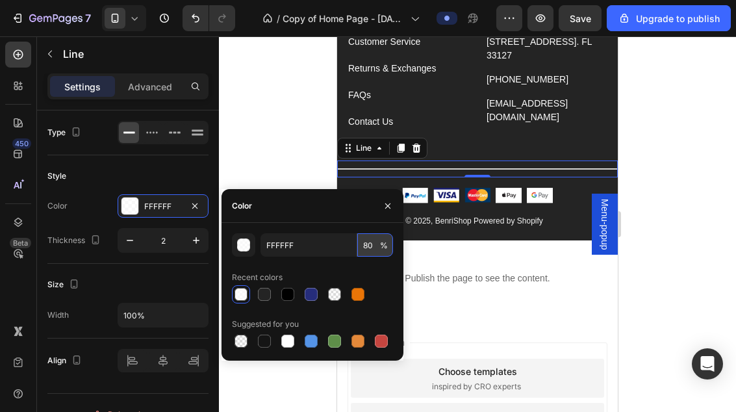
click at [369, 242] on input "80" at bounding box center [375, 244] width 36 height 23
type input "60"
click at [718, 115] on div at bounding box center [477, 223] width 517 height 375
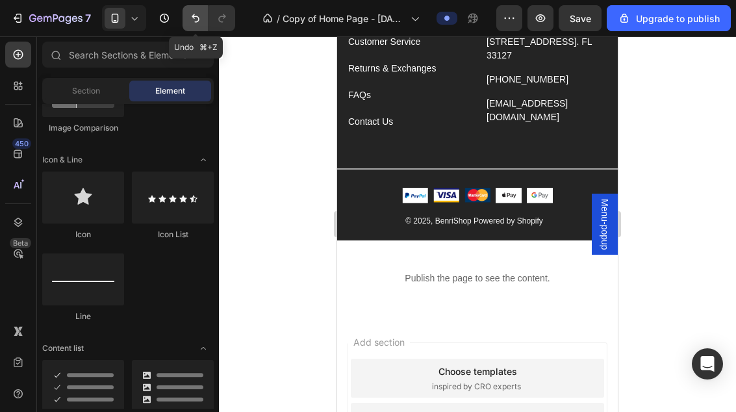
click at [197, 17] on icon "Undo/Redo" at bounding box center [196, 18] width 8 height 8
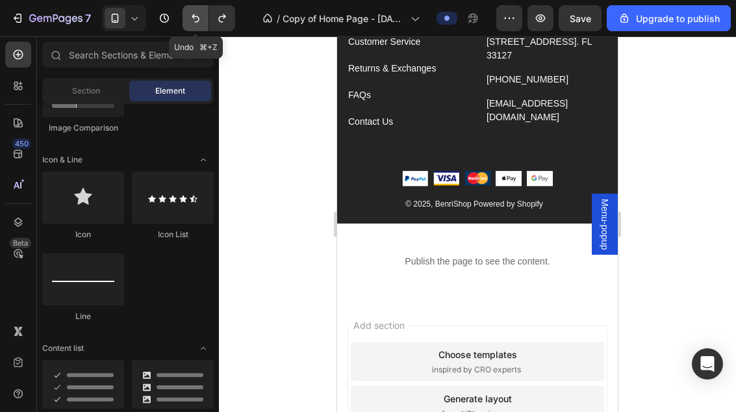
click at [197, 17] on icon "Undo/Redo" at bounding box center [196, 18] width 8 height 8
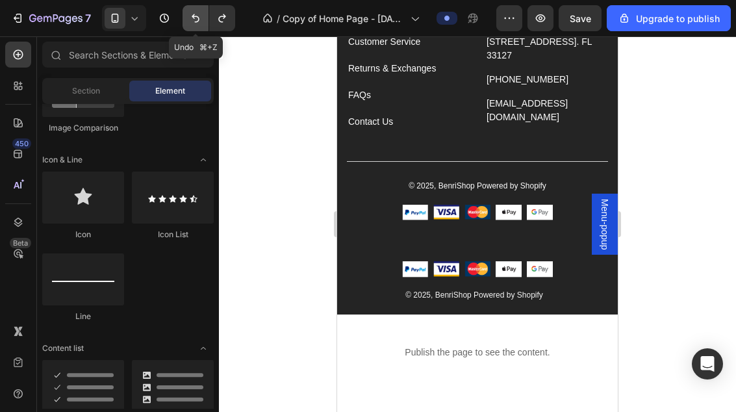
click at [197, 17] on icon "Undo/Redo" at bounding box center [196, 18] width 8 height 8
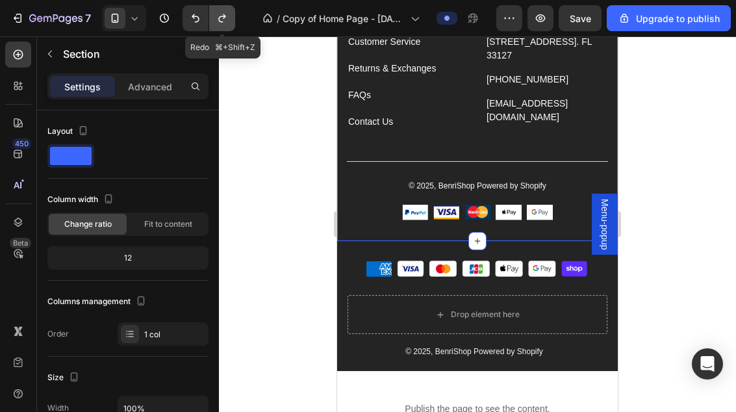
click at [210, 23] on button "Undo/Redo" at bounding box center [222, 18] width 26 height 26
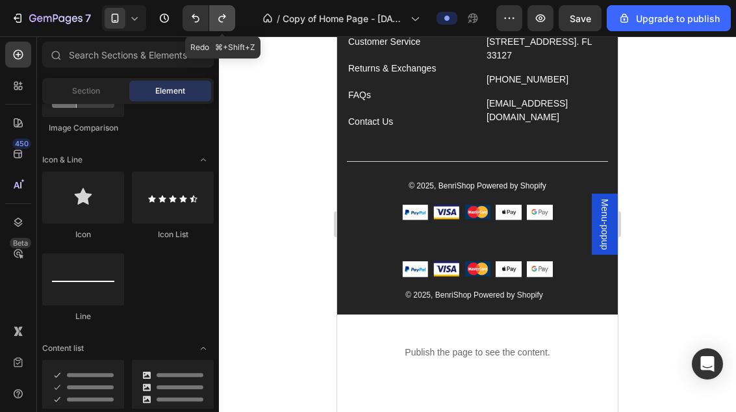
click at [210, 23] on button "Undo/Redo" at bounding box center [222, 18] width 26 height 26
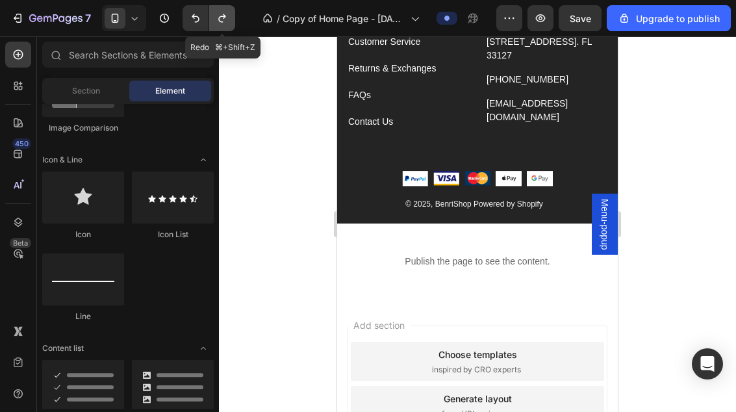
click at [210, 23] on button "Undo/Redo" at bounding box center [222, 18] width 26 height 26
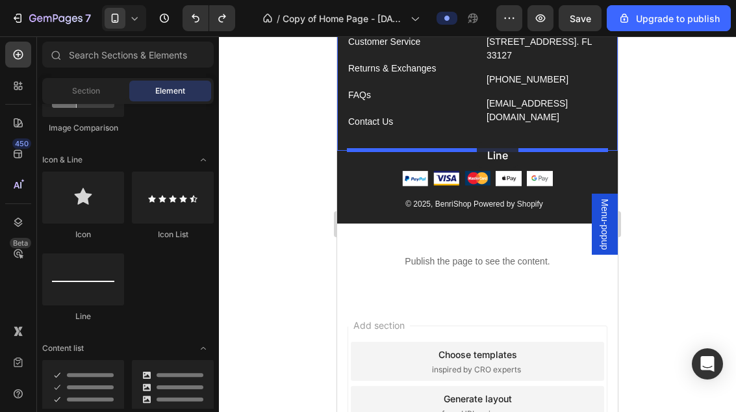
drag, startPoint x: 412, startPoint y: 328, endPoint x: 477, endPoint y: 142, distance: 197.4
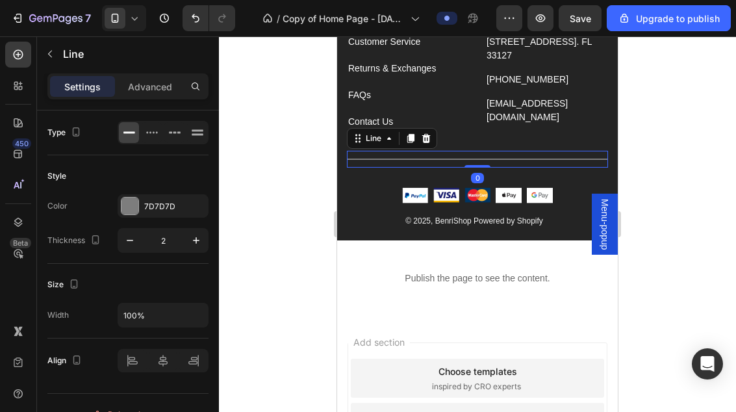
click at [636, 156] on div at bounding box center [477, 223] width 517 height 375
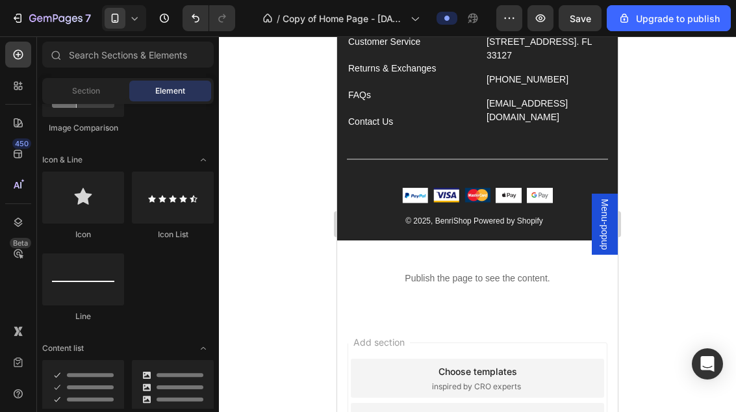
click at [675, 94] on div at bounding box center [477, 223] width 517 height 375
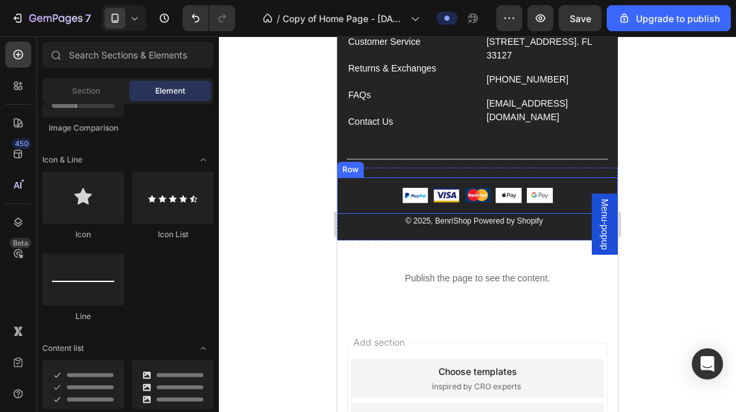
click at [584, 179] on div "Image Image Image Image Image Icon List Hoz Row" at bounding box center [477, 195] width 281 height 37
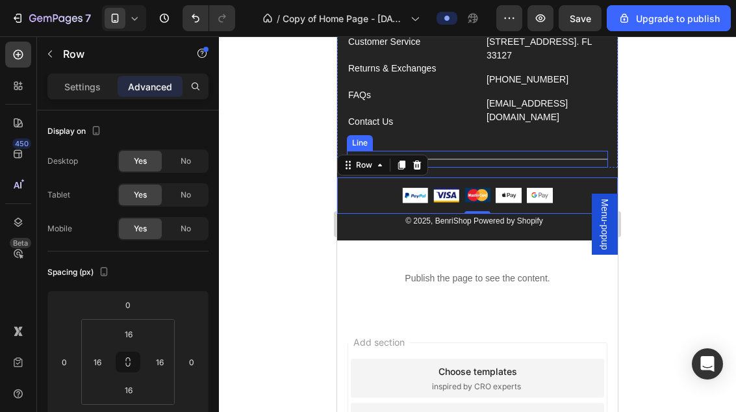
click at [473, 157] on div "Title Line" at bounding box center [477, 159] width 261 height 17
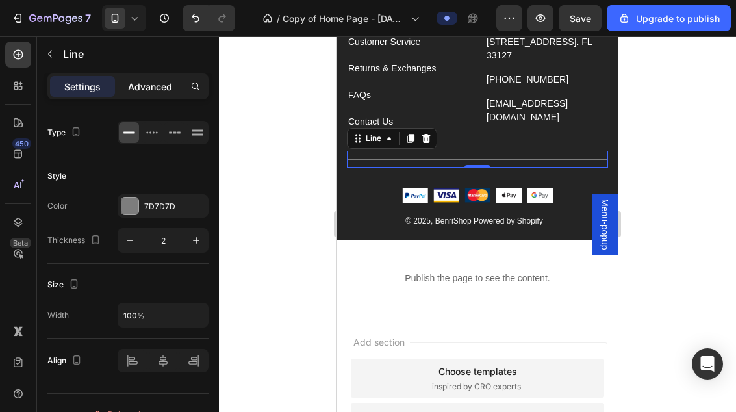
click at [160, 85] on p "Advanced" at bounding box center [150, 87] width 44 height 14
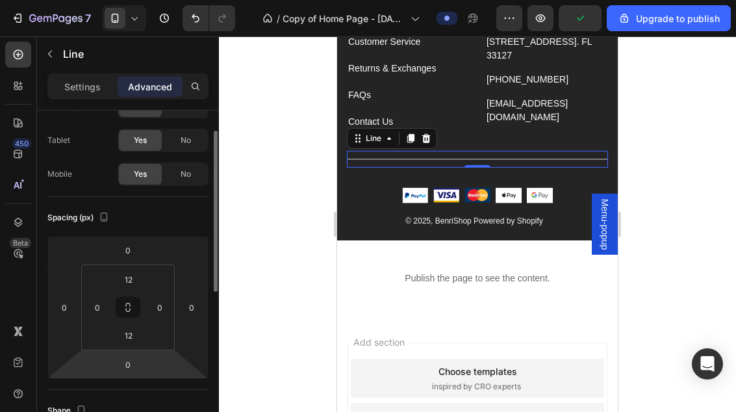
scroll to position [86, 0]
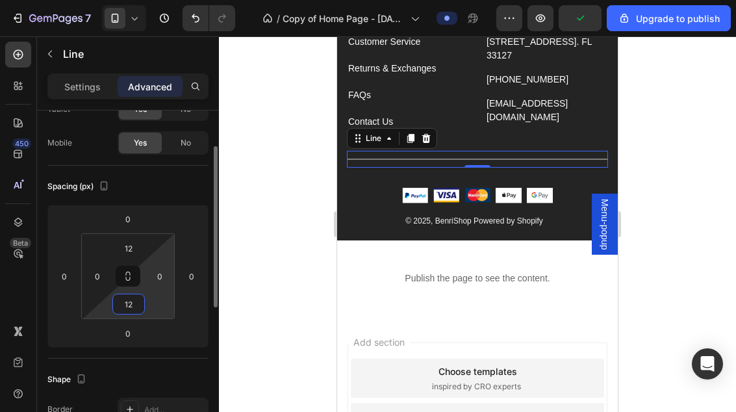
drag, startPoint x: 123, startPoint y: 303, endPoint x: 163, endPoint y: 298, distance: 40.5
click at [123, 303] on input "12" at bounding box center [129, 303] width 26 height 19
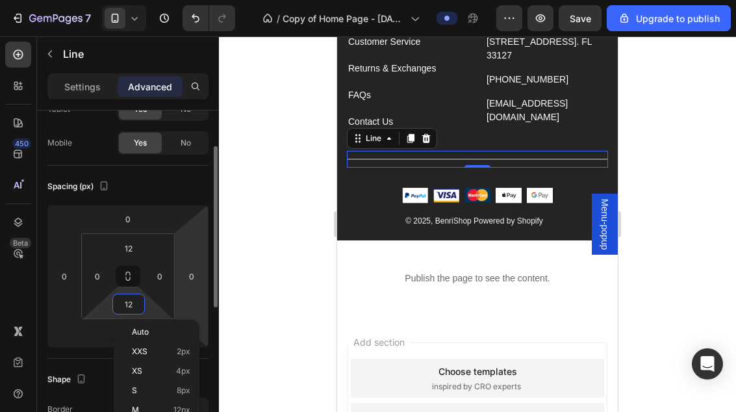
type input "0"
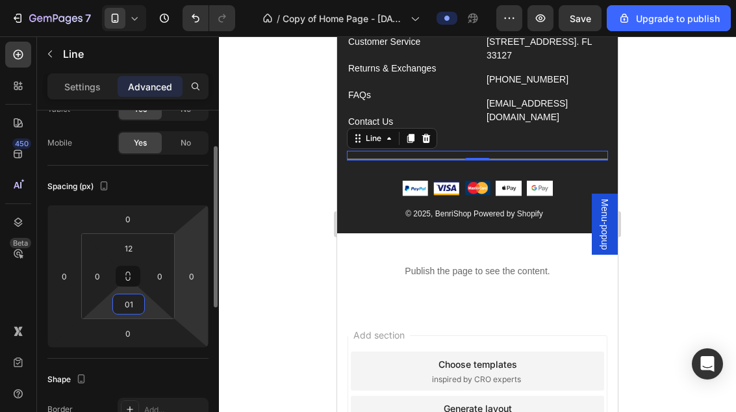
type input "0"
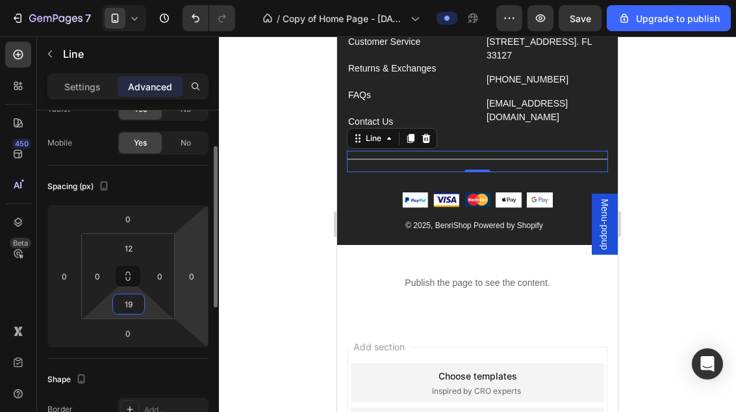
type input "1"
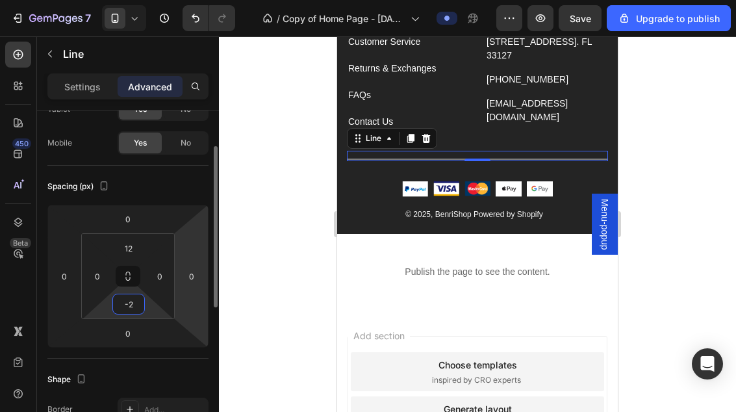
type input "-"
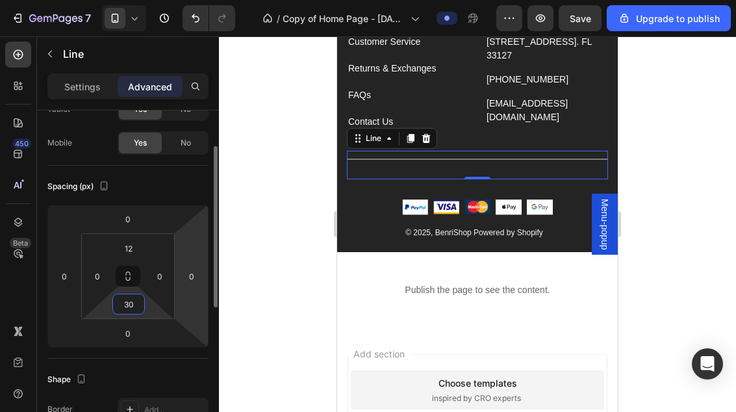
type input "3"
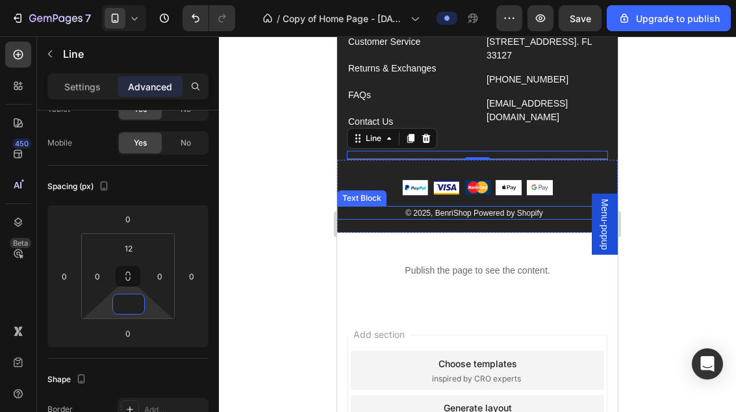
click at [347, 218] on div "© 2025, BenriShop Powered by Shopify" at bounding box center [474, 213] width 274 height 14
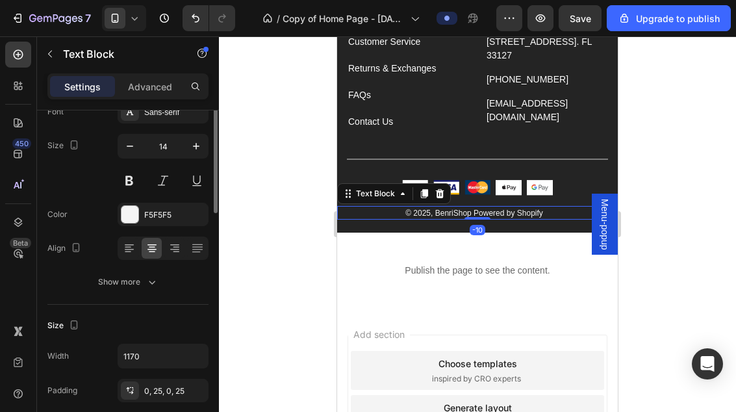
scroll to position [0, 0]
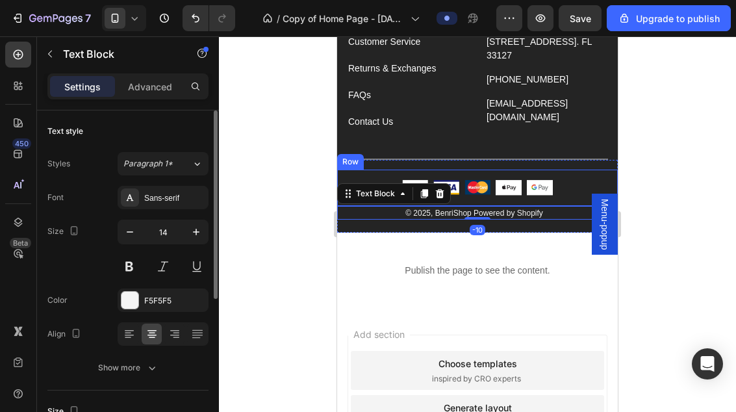
click at [346, 182] on div "Image Image Image Image Image Icon List Hoz Row" at bounding box center [477, 187] width 281 height 37
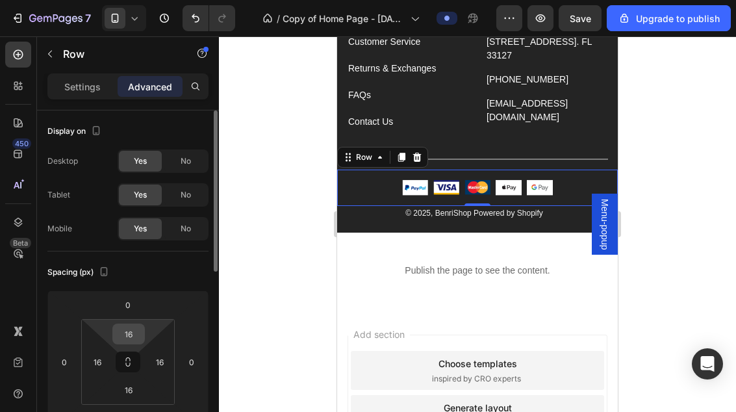
click at [129, 344] on div "16" at bounding box center [128, 333] width 32 height 21
click at [128, 336] on input "16" at bounding box center [129, 333] width 26 height 19
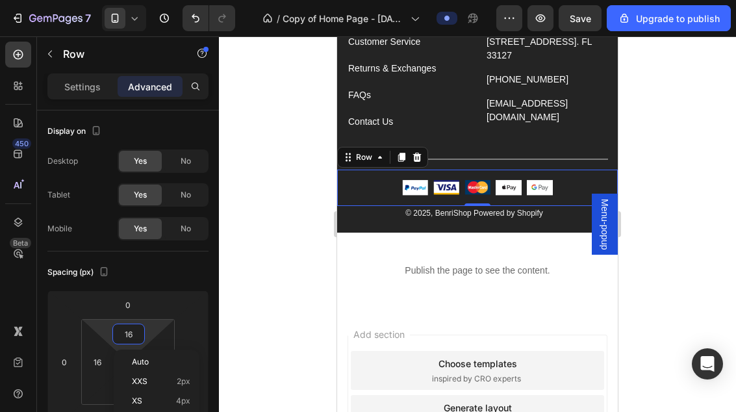
type input "0"
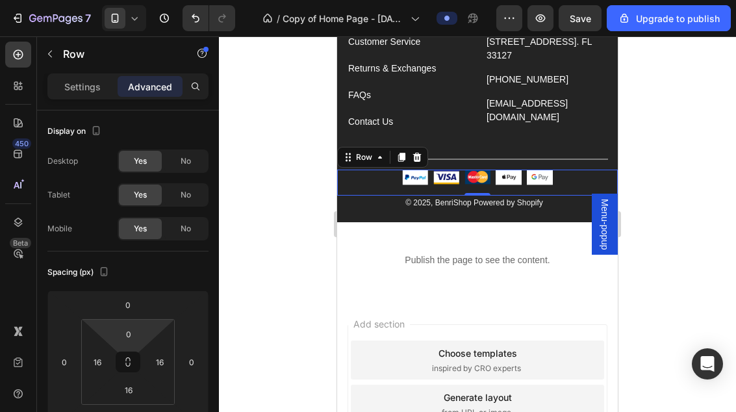
click at [669, 134] on div at bounding box center [477, 223] width 517 height 375
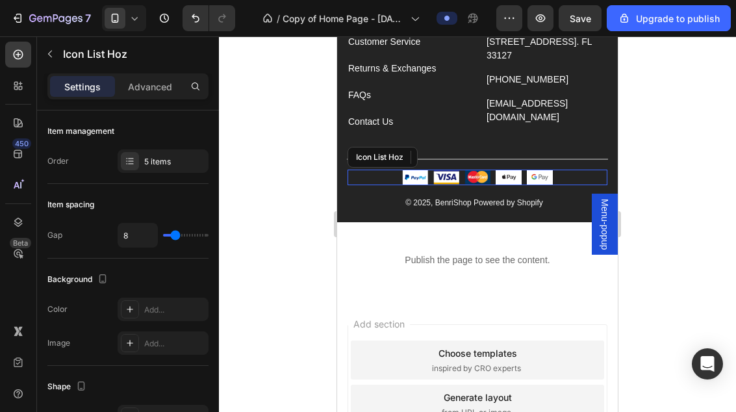
click at [583, 177] on div "Image Image Image Image Image" at bounding box center [477, 177] width 260 height 16
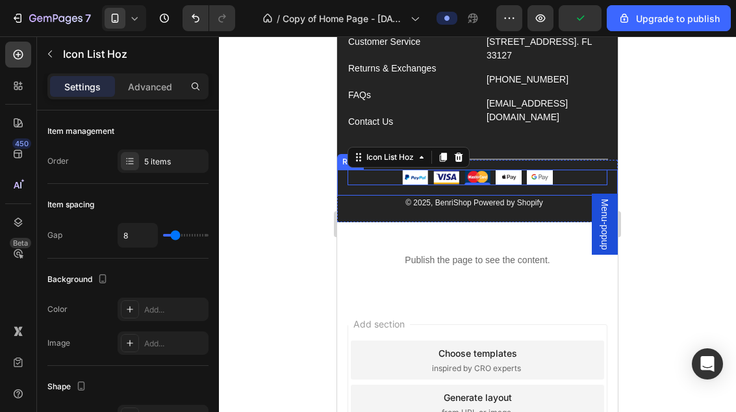
click at [338, 181] on div "Image Image Image Image Image Icon List Hoz 0 Row" at bounding box center [477, 182] width 281 height 27
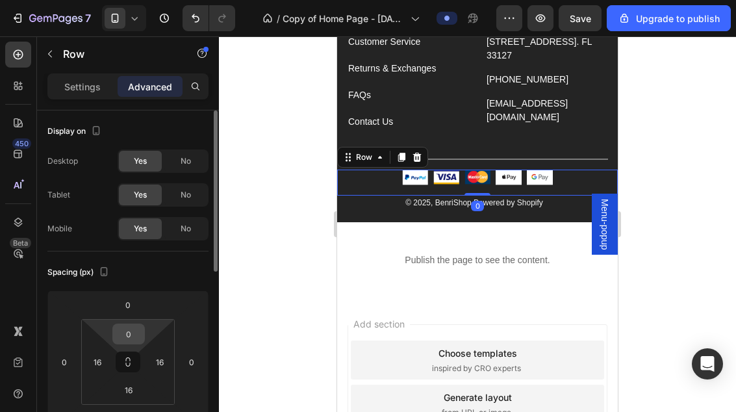
click at [126, 332] on input "0" at bounding box center [129, 333] width 26 height 19
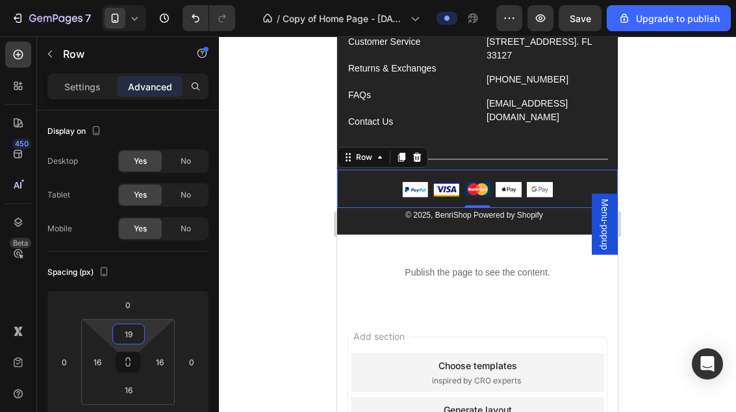
type input "1"
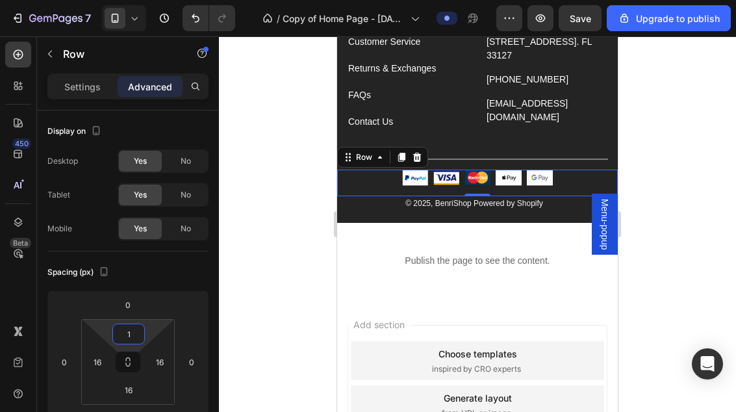
type input "10"
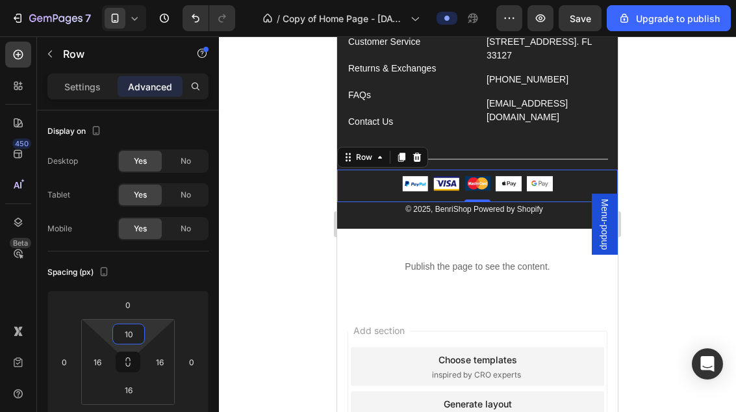
click at [664, 137] on div at bounding box center [477, 223] width 517 height 375
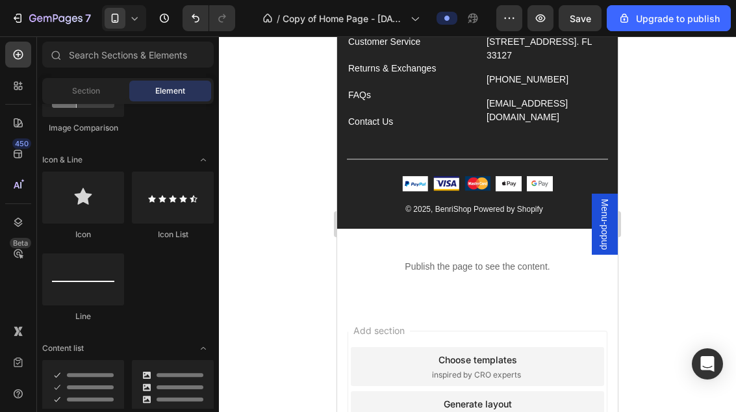
click at [655, 132] on div at bounding box center [477, 223] width 517 height 375
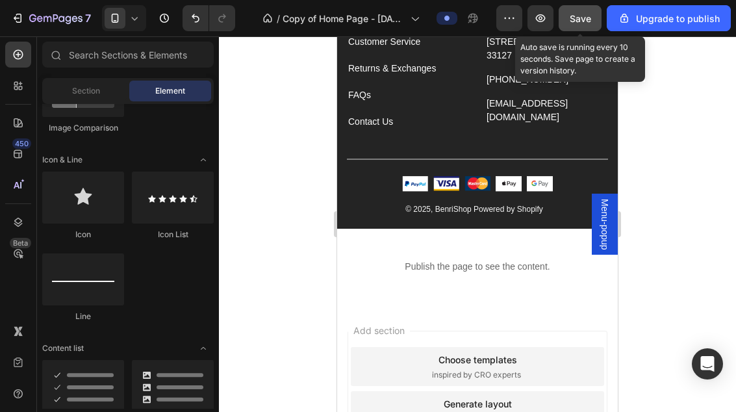
click at [588, 10] on button "Save" at bounding box center [579, 18] width 43 height 26
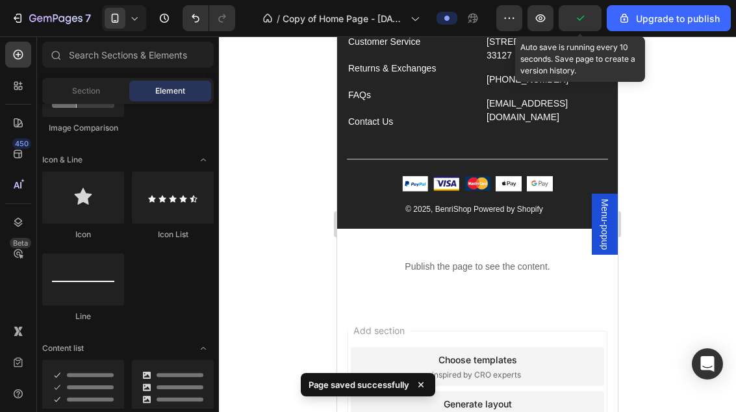
click at [669, 245] on div at bounding box center [477, 223] width 517 height 375
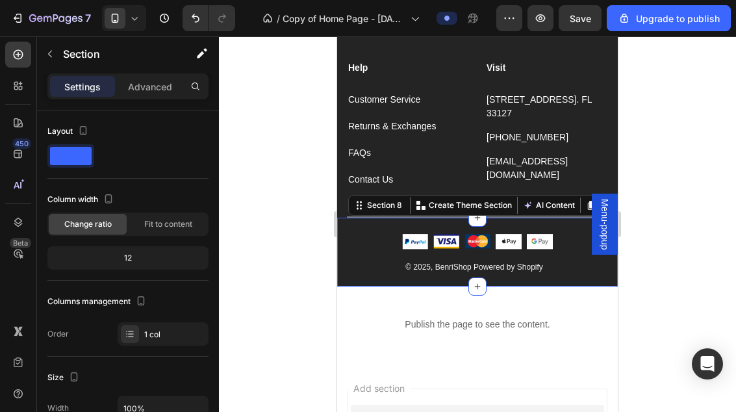
scroll to position [2581, 0]
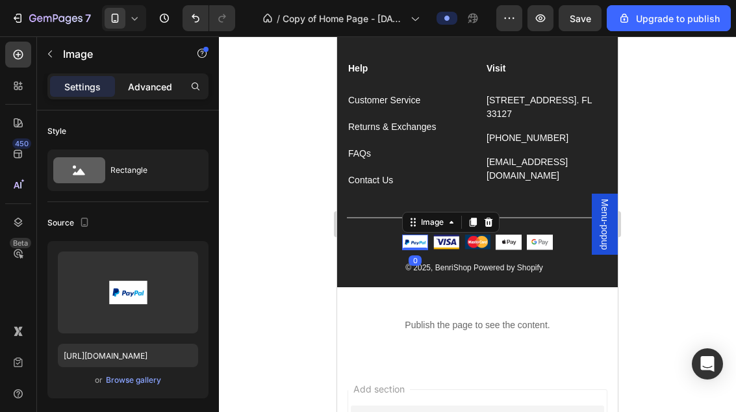
click at [152, 77] on div "Advanced" at bounding box center [150, 86] width 65 height 21
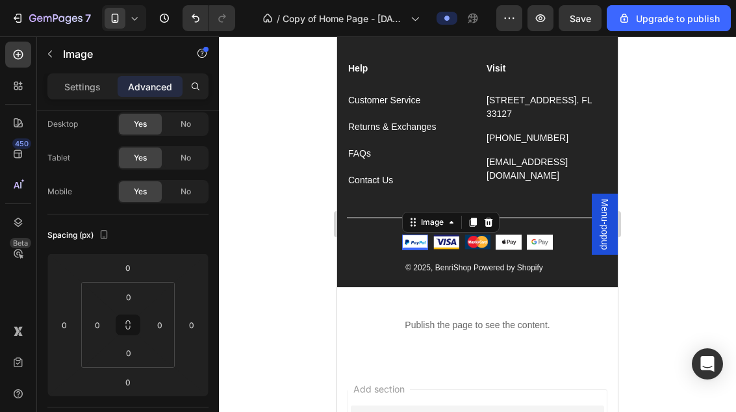
scroll to position [58, 0]
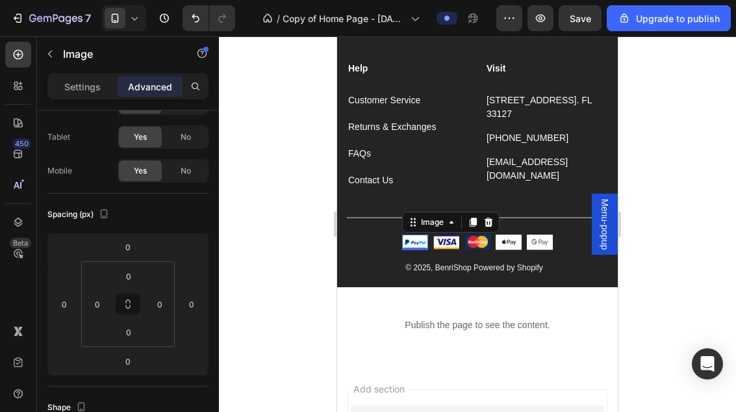
click at [291, 221] on div at bounding box center [477, 223] width 517 height 375
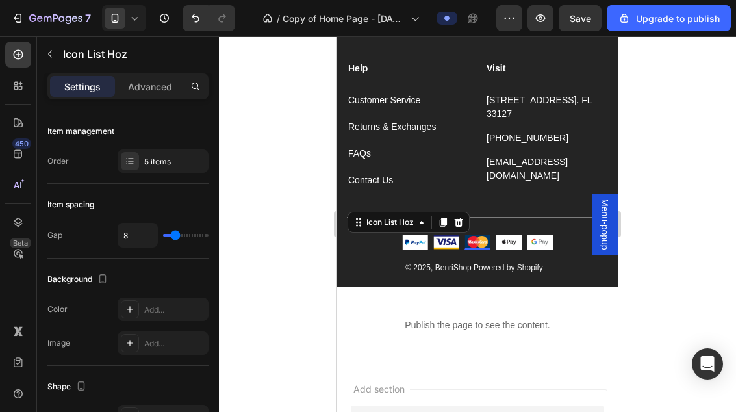
click at [670, 282] on div at bounding box center [477, 223] width 517 height 375
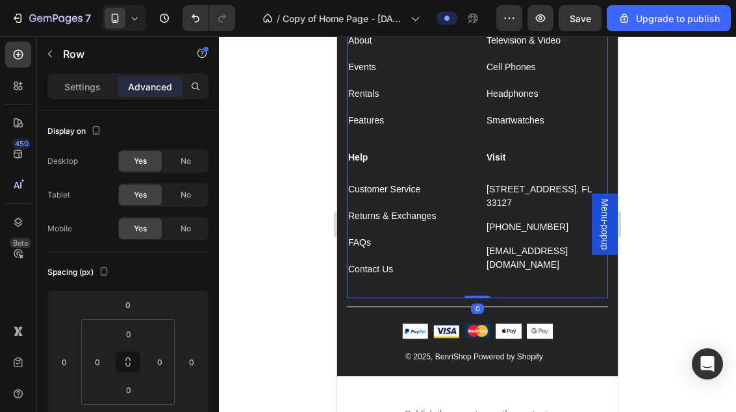
scroll to position [2487, 0]
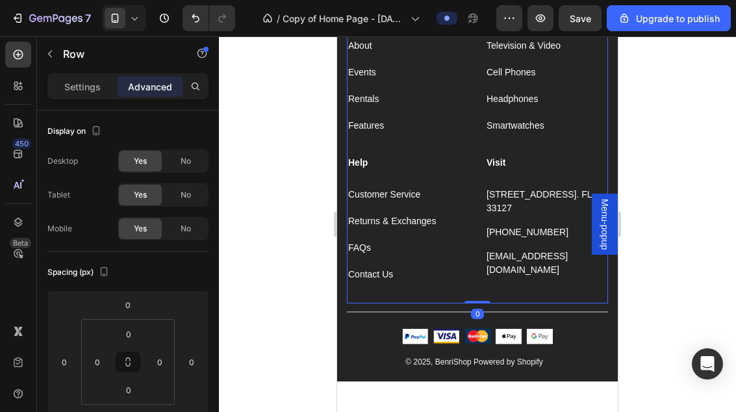
click at [677, 97] on div at bounding box center [477, 223] width 517 height 375
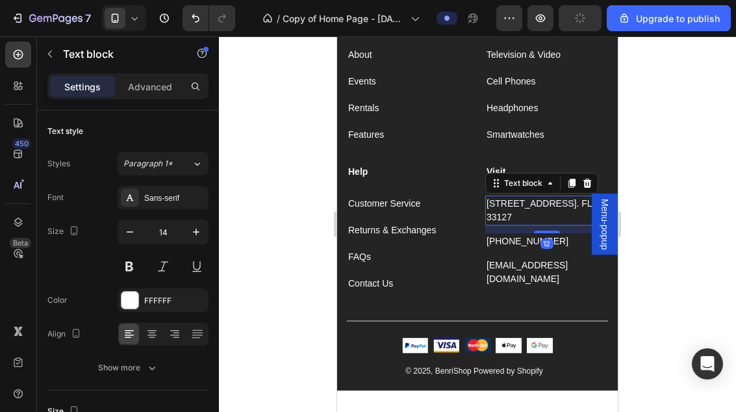
scroll to position [2472, 0]
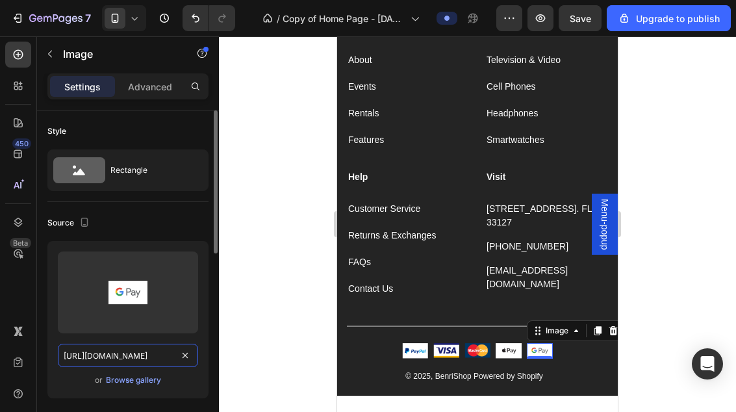
click at [94, 349] on input "[URL][DOMAIN_NAME]" at bounding box center [128, 355] width 140 height 23
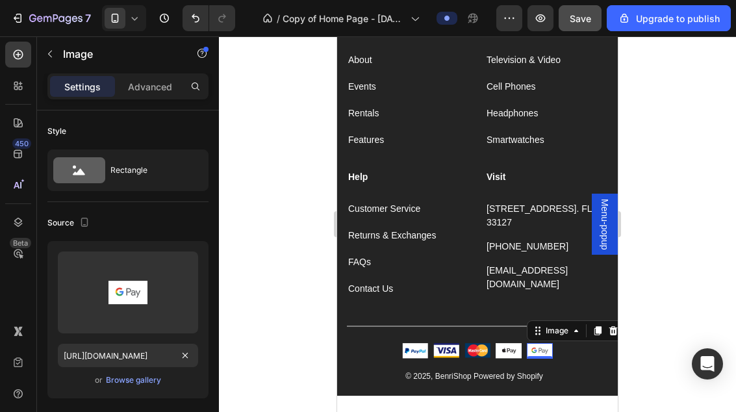
click at [578, 19] on span "Save" at bounding box center [580, 18] width 21 height 11
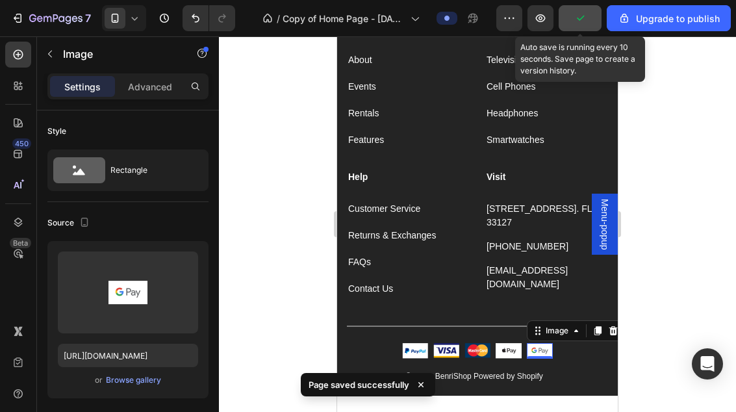
click at [687, 197] on div at bounding box center [477, 223] width 517 height 375
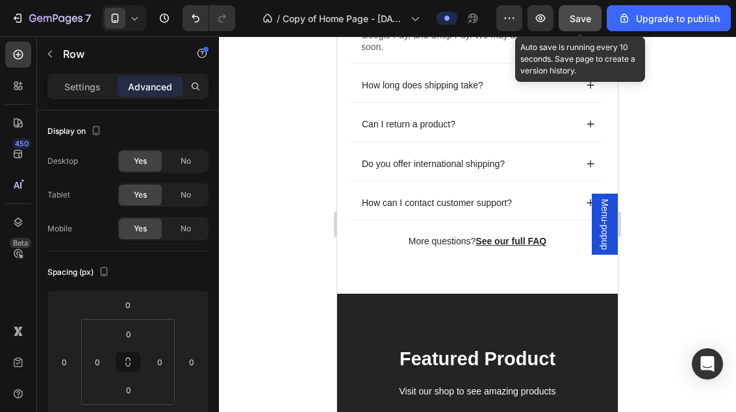
scroll to position [2047, 0]
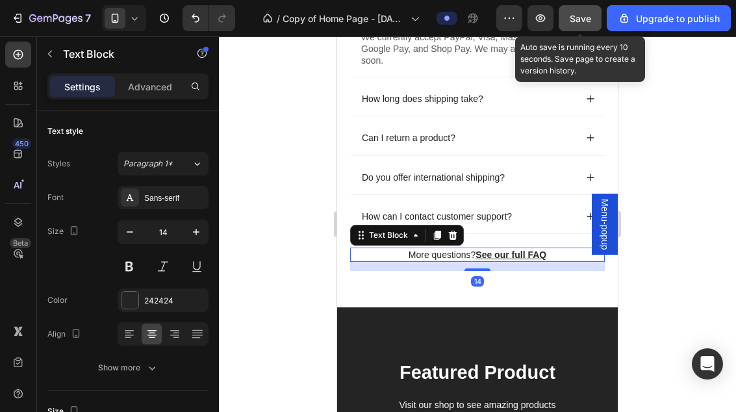
click at [670, 227] on div at bounding box center [477, 223] width 517 height 375
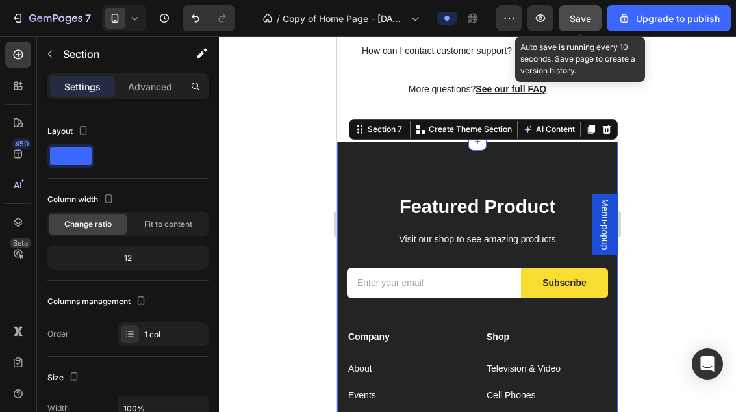
scroll to position [2214, 0]
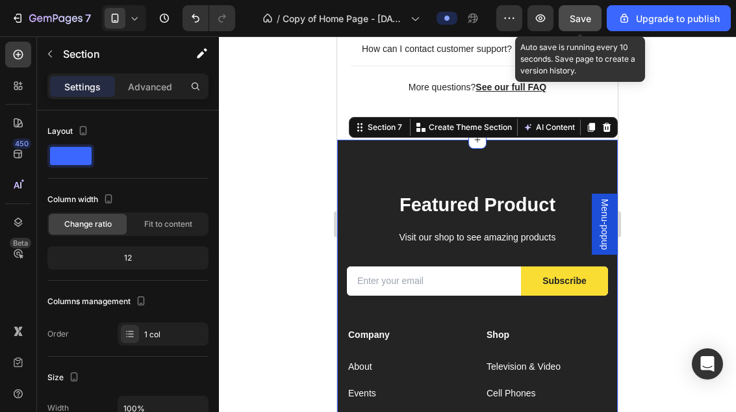
click at [679, 168] on div at bounding box center [477, 223] width 517 height 375
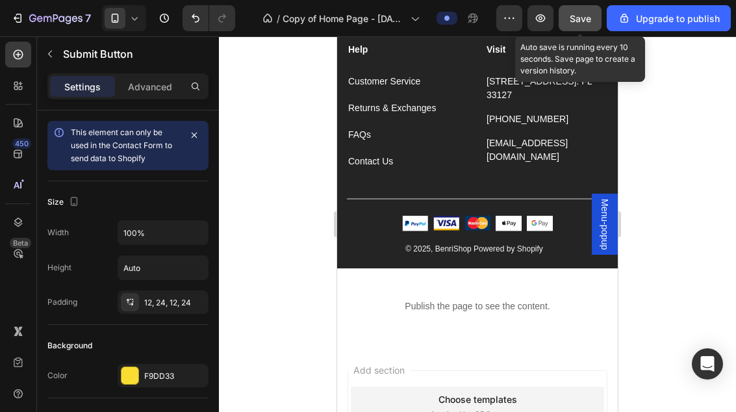
click at [701, 169] on div at bounding box center [477, 223] width 517 height 375
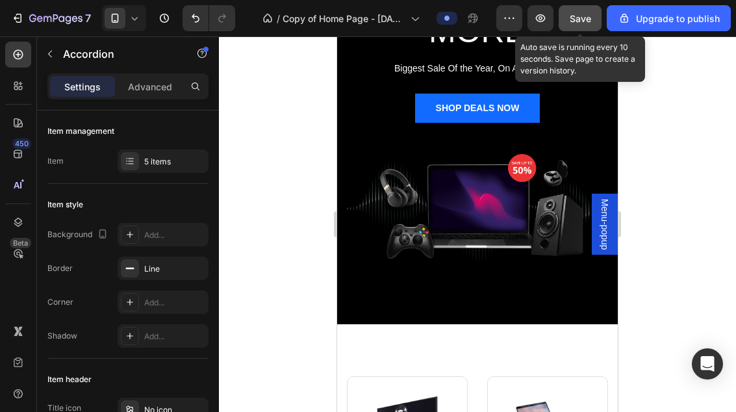
scroll to position [244, 0]
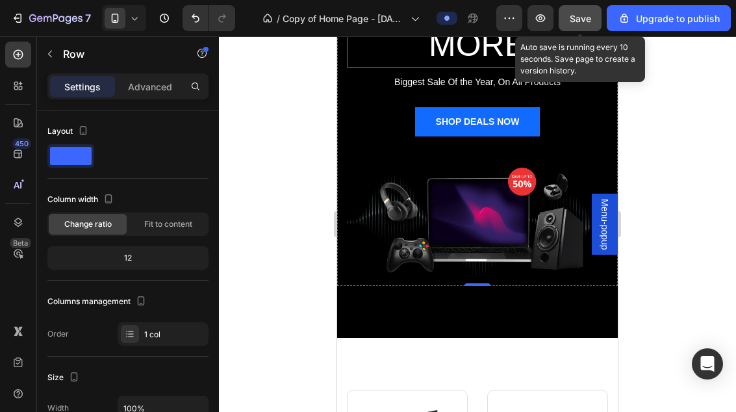
click at [607, 47] on h2 "SAVE 30% AND MORE" at bounding box center [477, 24] width 261 height 87
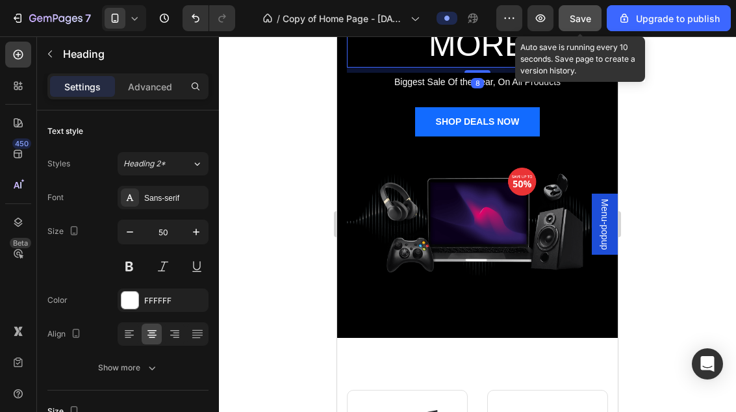
click at [683, 81] on div at bounding box center [477, 223] width 517 height 375
click at [598, 55] on p "SAVE 30% AND MORE" at bounding box center [477, 24] width 258 height 84
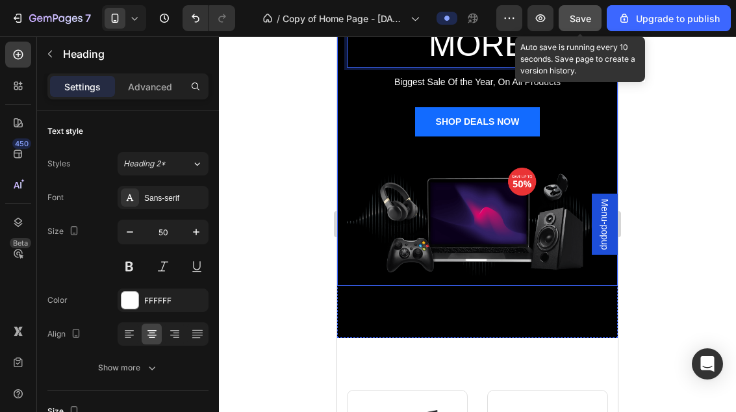
click at [666, 84] on div at bounding box center [477, 223] width 517 height 375
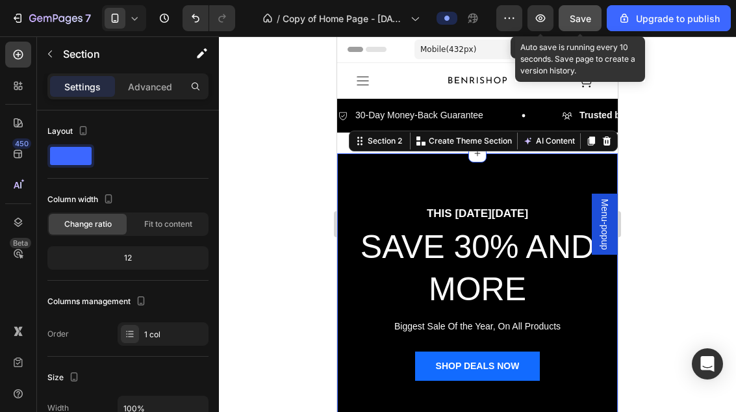
scroll to position [0, 0]
click at [588, 13] on span "Save" at bounding box center [580, 18] width 21 height 11
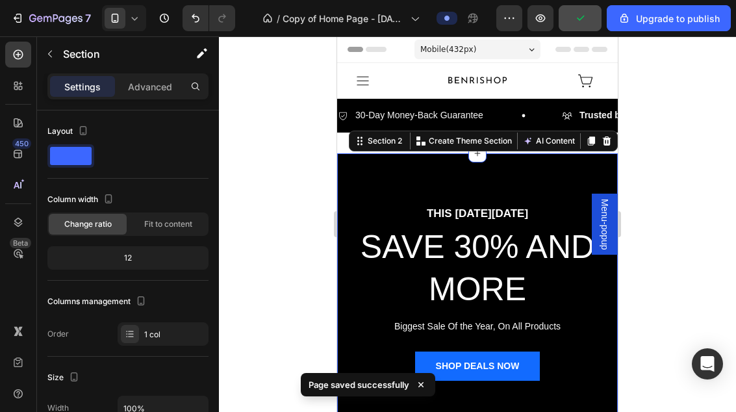
click at [664, 142] on div at bounding box center [477, 223] width 517 height 375
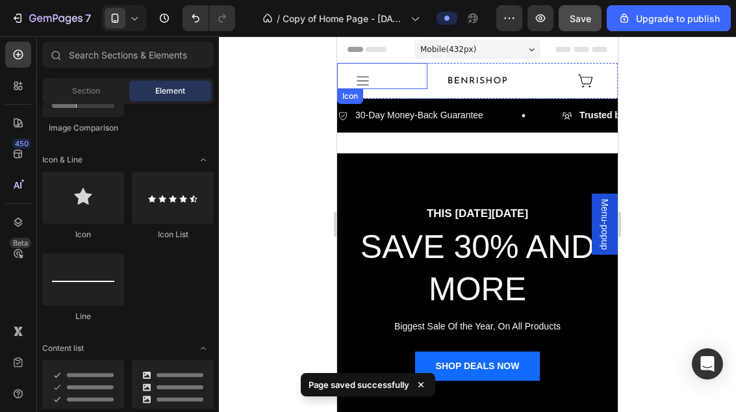
click at [371, 79] on div "Icon" at bounding box center [382, 76] width 90 height 26
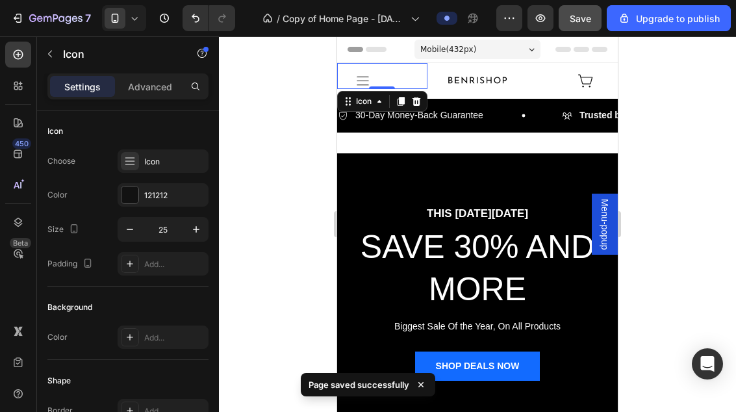
click at [356, 81] on icon "Dialog" at bounding box center [363, 81] width 16 height 16
click at [362, 77] on icon "Dialog" at bounding box center [363, 81] width 12 height 9
click at [604, 232] on span "Menu-popup" at bounding box center [604, 224] width 13 height 51
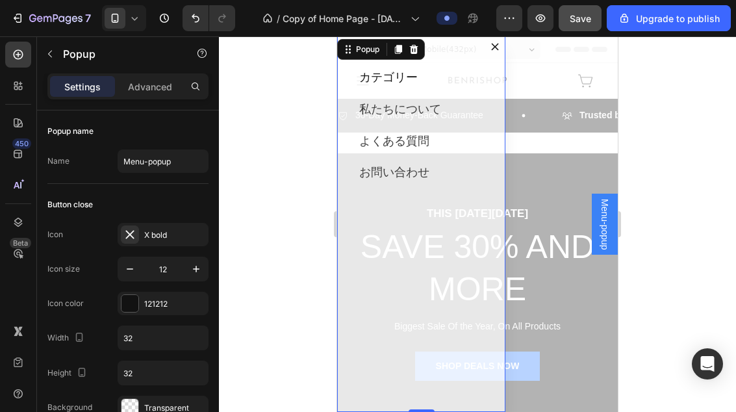
click at [604, 232] on span "Menu-popup" at bounding box center [604, 224] width 13 height 51
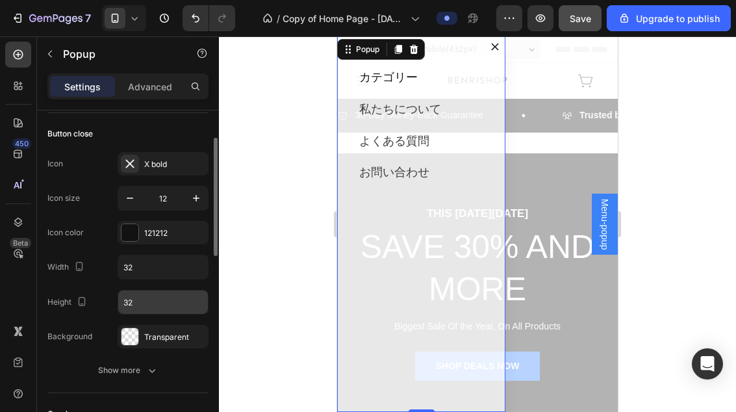
scroll to position [75, 0]
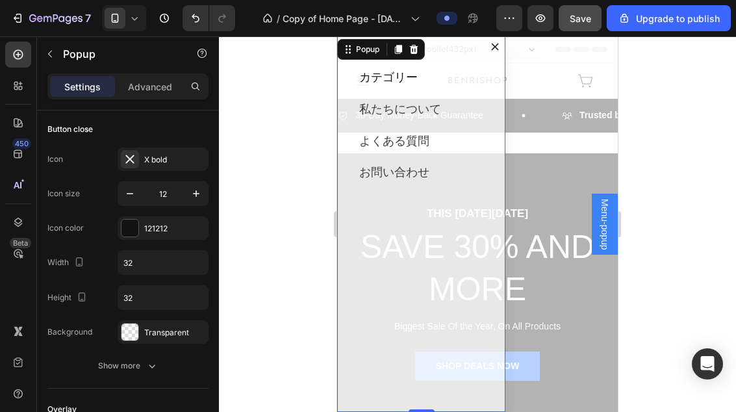
click at [497, 49] on icon "Dialog content" at bounding box center [495, 46] width 7 height 7
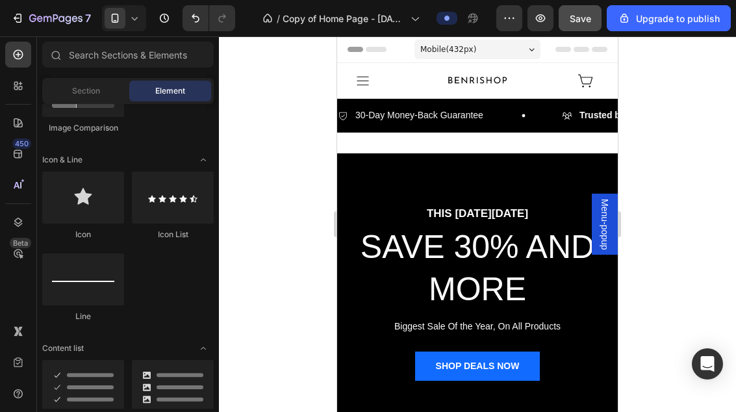
click at [677, 119] on div at bounding box center [477, 223] width 517 height 375
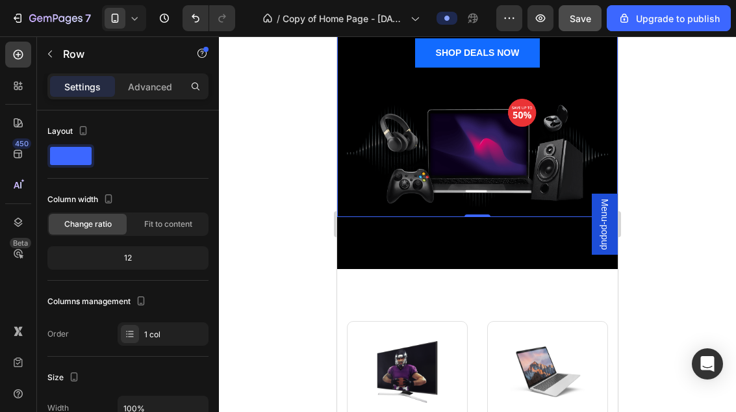
scroll to position [280, 0]
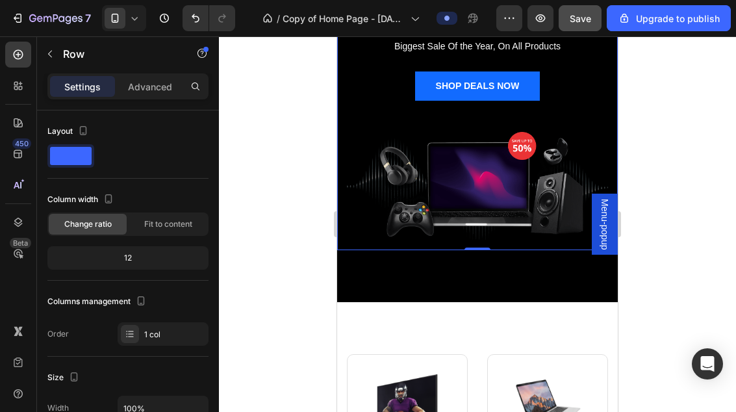
click at [674, 212] on div at bounding box center [477, 223] width 517 height 375
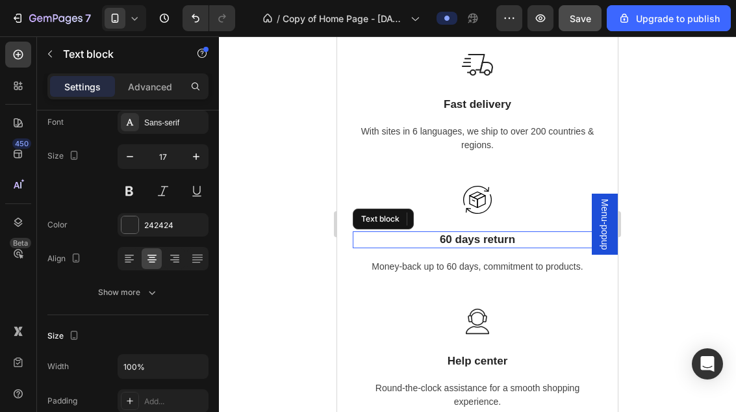
scroll to position [0, 0]
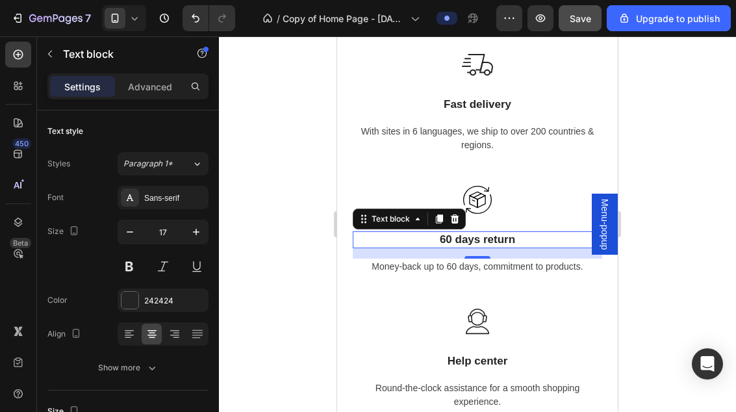
click at [475, 231] on div "60 days return" at bounding box center [477, 239] width 249 height 17
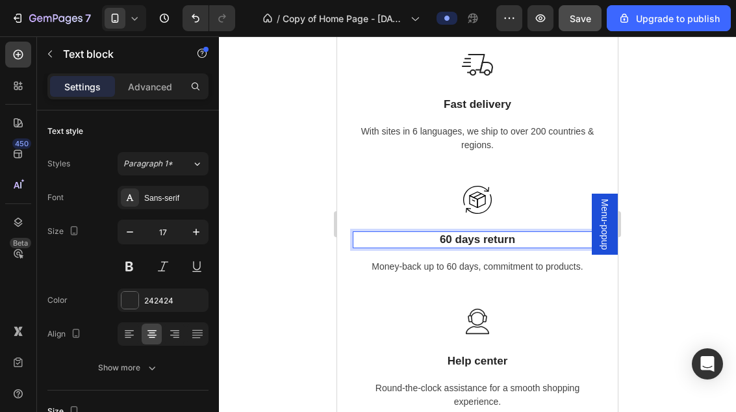
click at [455, 232] on p "60 days return" at bounding box center [477, 239] width 247 height 14
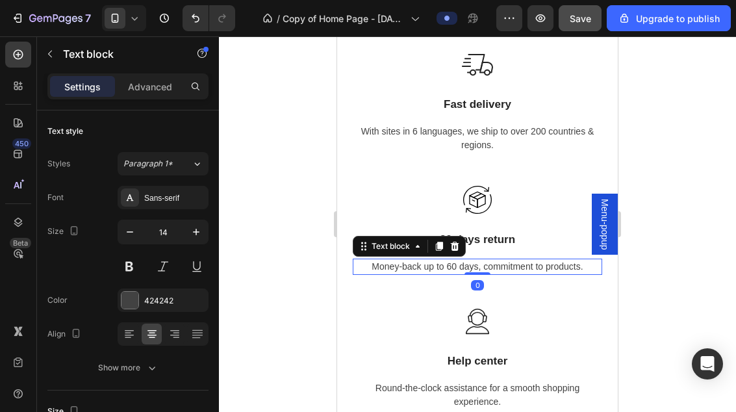
click at [451, 270] on p "Money-back up to 60 days, commitment to products." at bounding box center [477, 267] width 247 height 14
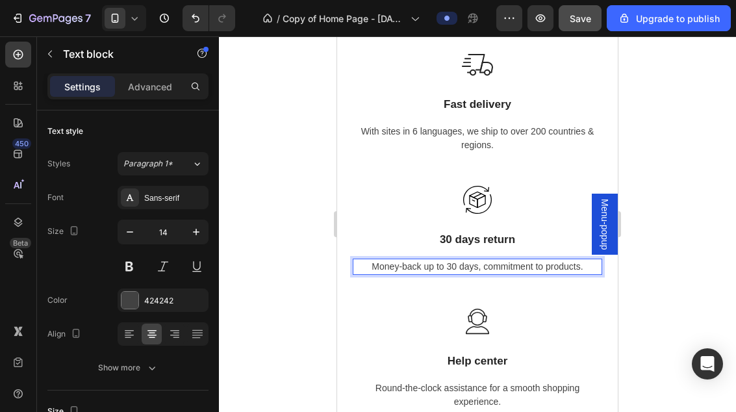
click at [664, 341] on div at bounding box center [477, 223] width 517 height 375
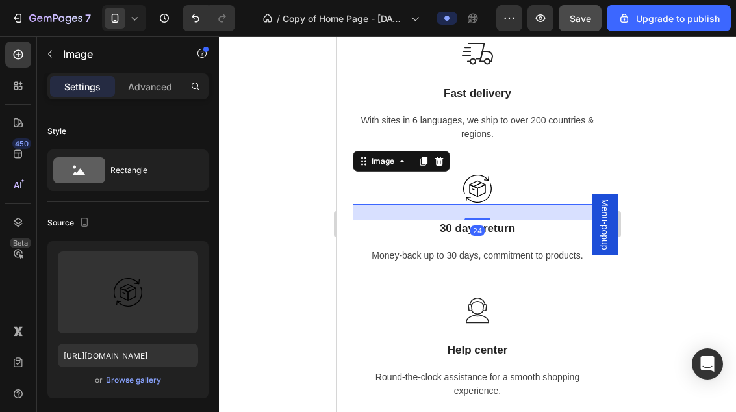
scroll to position [1377, 0]
click at [692, 166] on div at bounding box center [477, 223] width 517 height 375
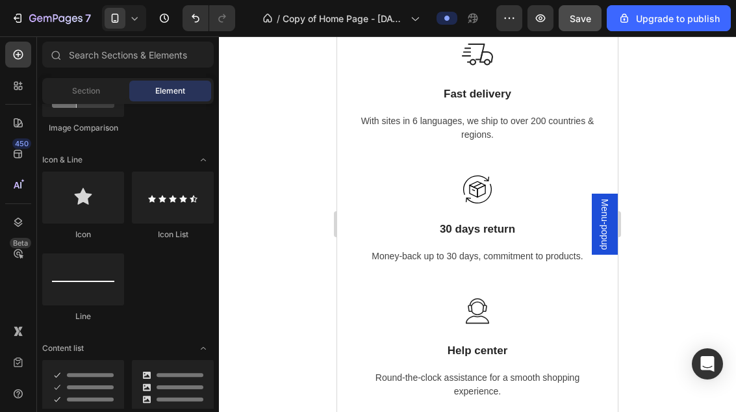
click at [579, 19] on span "Save" at bounding box center [580, 18] width 21 height 11
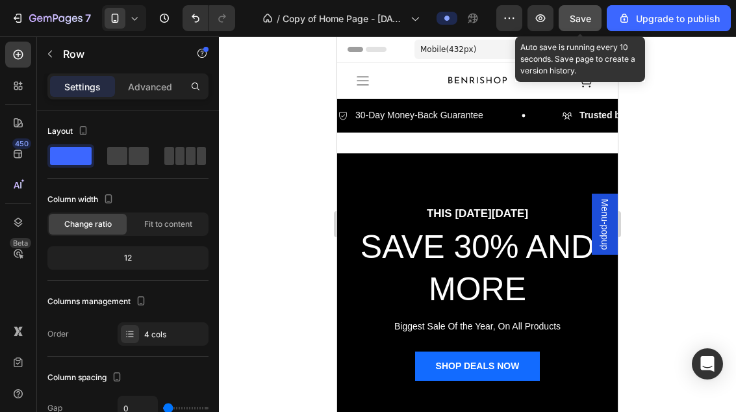
scroll to position [0, 0]
click at [681, 99] on div at bounding box center [477, 223] width 517 height 375
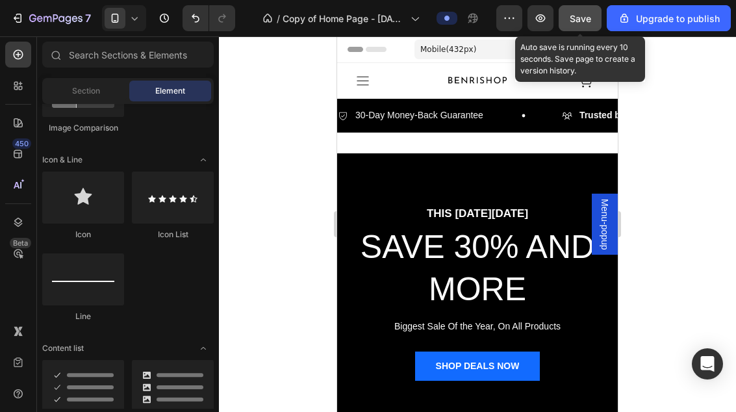
click at [601, 55] on div "Header" at bounding box center [477, 49] width 260 height 26
click at [668, 88] on div at bounding box center [477, 223] width 517 height 375
click at [586, 60] on div "Header" at bounding box center [477, 49] width 260 height 26
click at [595, 19] on button "Save" at bounding box center [579, 18] width 43 height 26
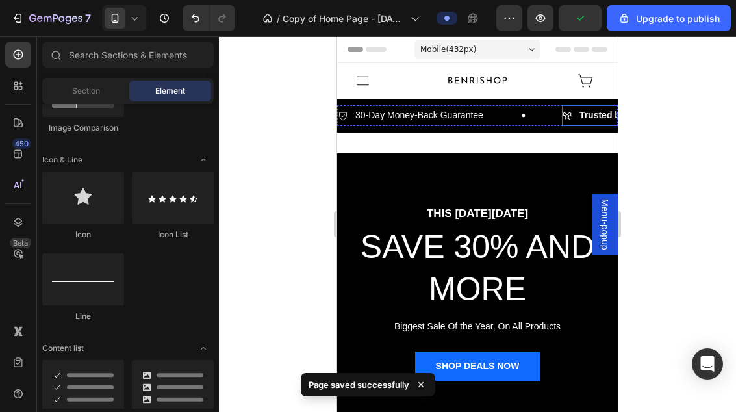
click at [659, 90] on div at bounding box center [477, 223] width 517 height 375
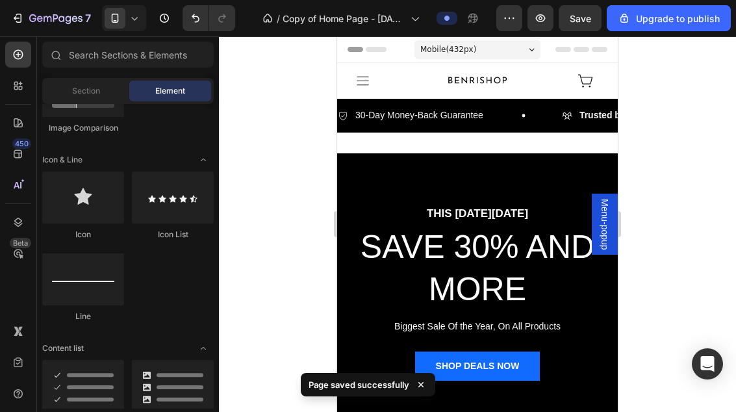
click at [422, 383] on icon at bounding box center [420, 384] width 5 height 5
click at [646, 186] on div at bounding box center [477, 223] width 517 height 375
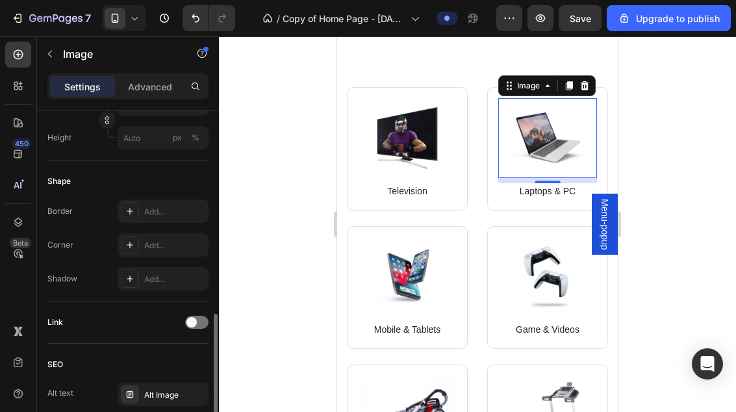
scroll to position [431, 0]
click at [288, 316] on div at bounding box center [477, 223] width 517 height 375
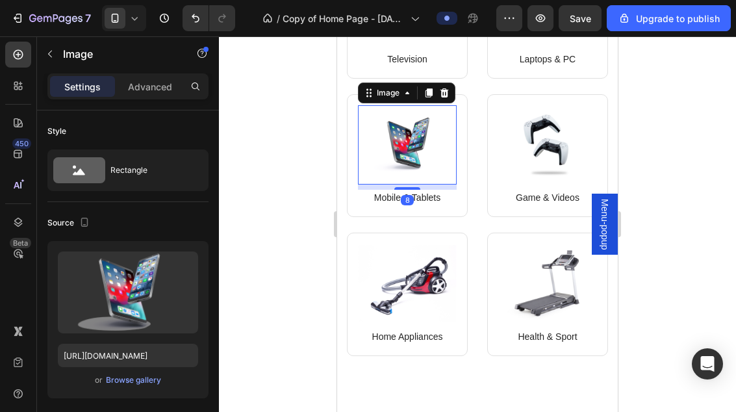
click at [312, 249] on div at bounding box center [477, 223] width 517 height 375
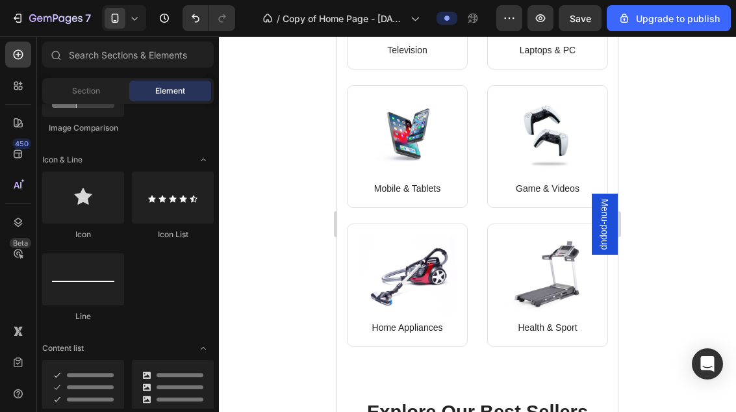
scroll to position [690, 0]
